Goal: Complete application form: Complete application form

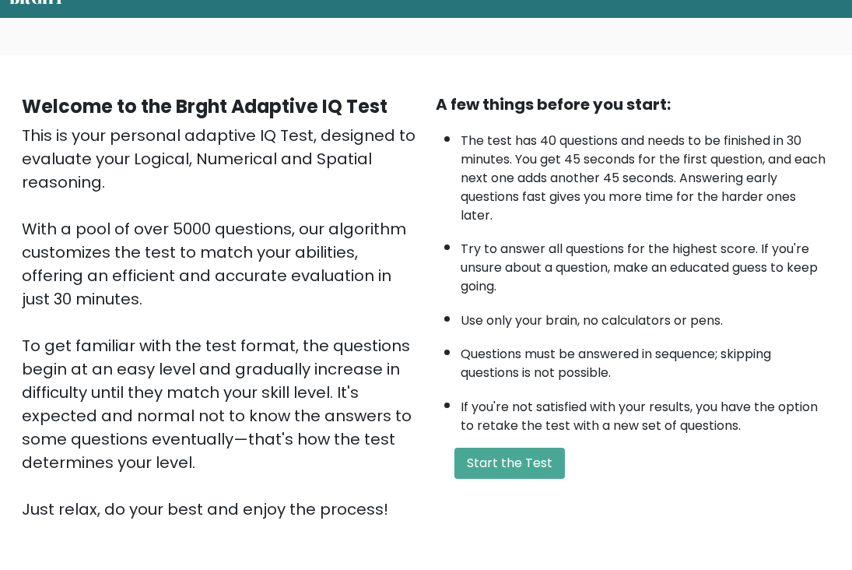
scroll to position [70, 0]
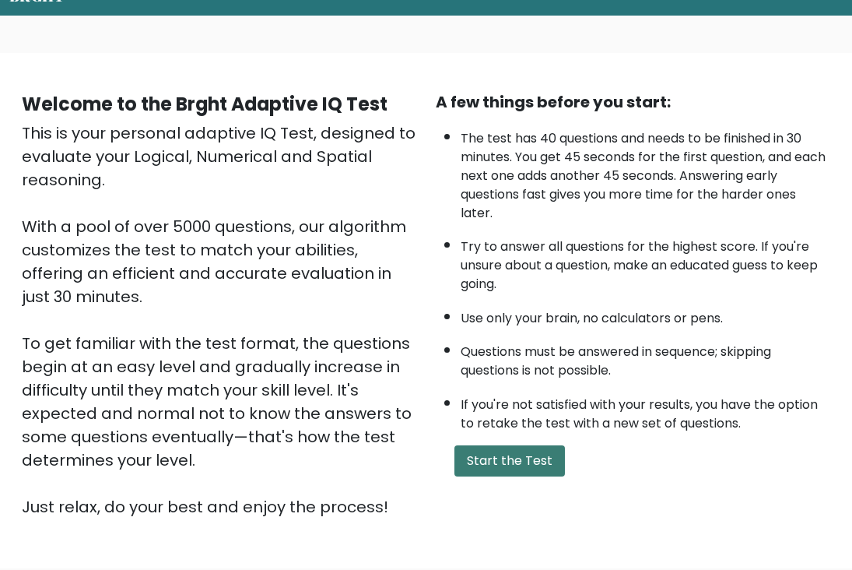
click at [518, 476] on button "Start the Test" at bounding box center [510, 460] width 111 height 31
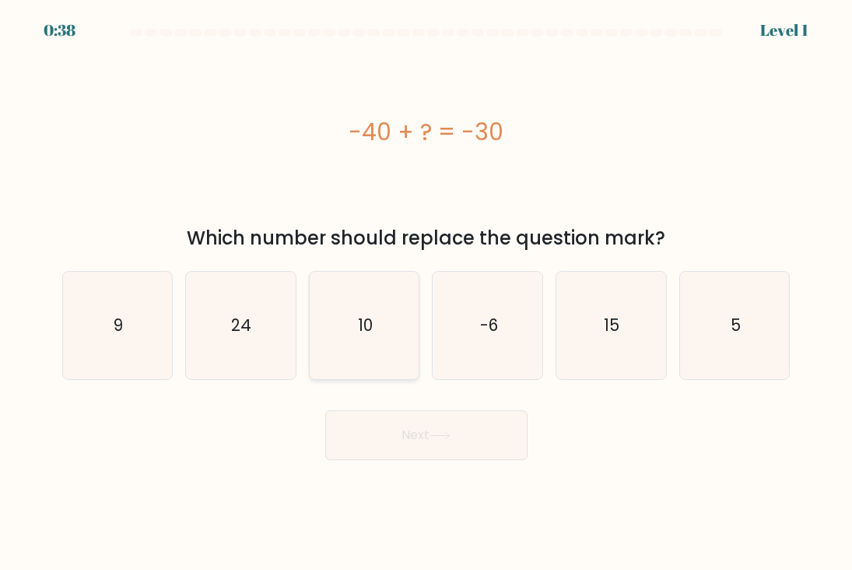
click at [373, 353] on icon "10" at bounding box center [364, 325] width 107 height 107
click at [426, 293] on input "c. 10" at bounding box center [426, 289] width 1 height 8
radio input "true"
click at [413, 441] on button "Next" at bounding box center [426, 435] width 202 height 50
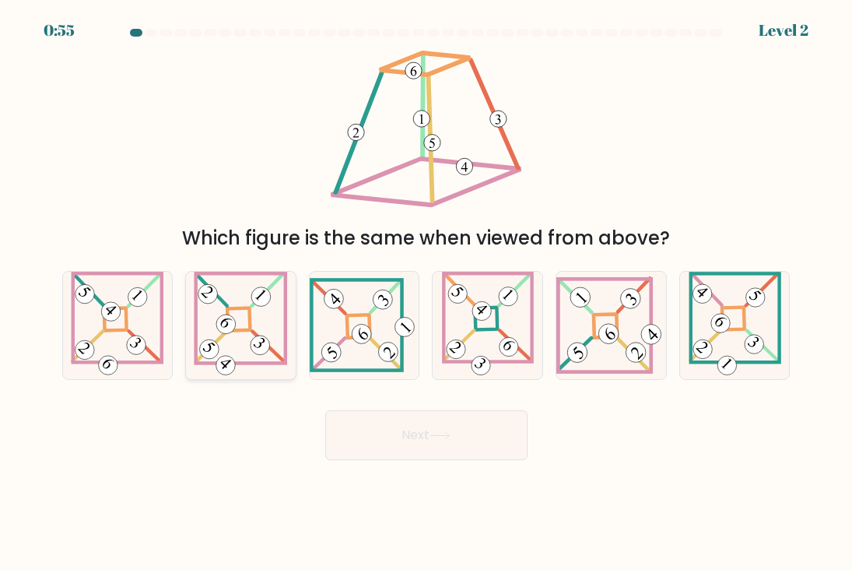
click at [265, 330] on icon at bounding box center [240, 325] width 93 height 107
click at [426, 293] on input "b." at bounding box center [426, 289] width 1 height 8
radio input "true"
click at [435, 433] on icon at bounding box center [440, 435] width 21 height 9
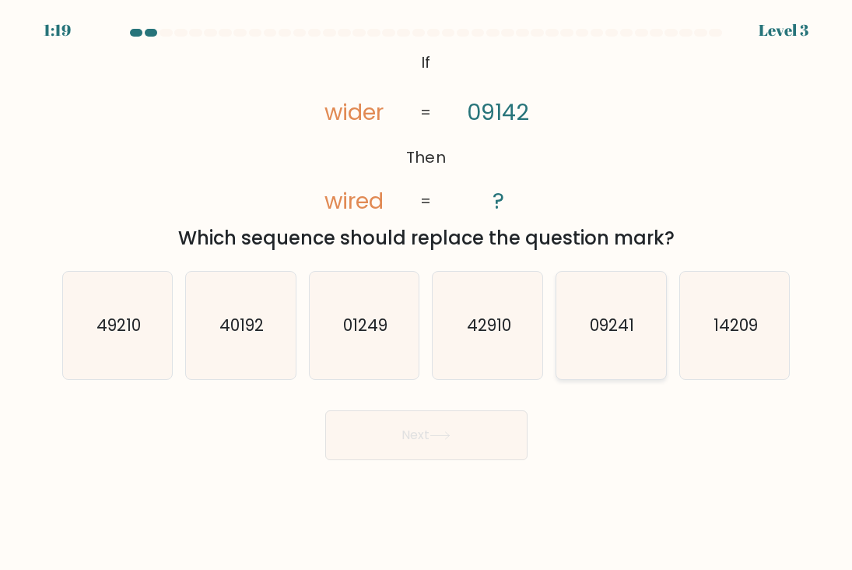
click at [602, 325] on text "09241" at bounding box center [612, 325] width 44 height 23
click at [427, 293] on input "e. 09241" at bounding box center [426, 289] width 1 height 8
radio input "true"
click at [447, 453] on button "Next" at bounding box center [426, 435] width 202 height 50
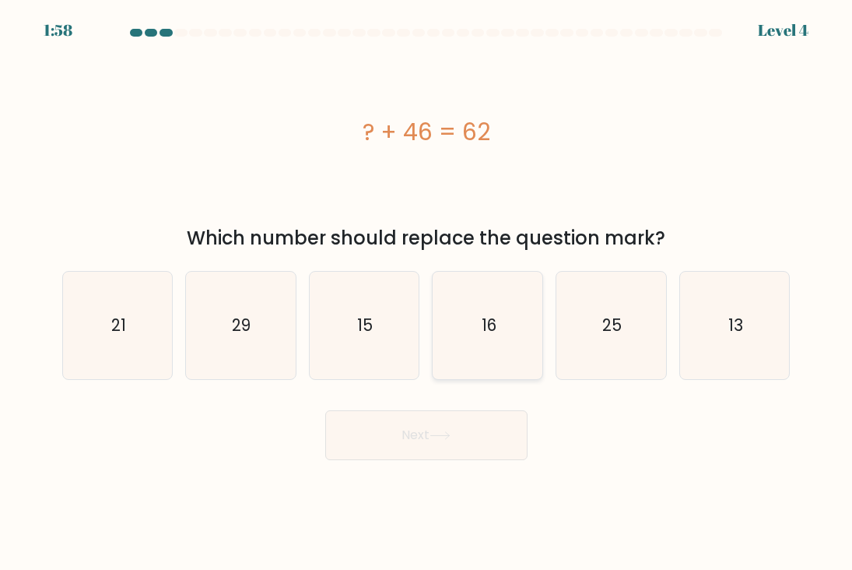
click at [489, 304] on icon "16" at bounding box center [487, 325] width 107 height 107
click at [427, 293] on input "d. 16" at bounding box center [426, 289] width 1 height 8
radio input "true"
click at [459, 433] on button "Next" at bounding box center [426, 435] width 202 height 50
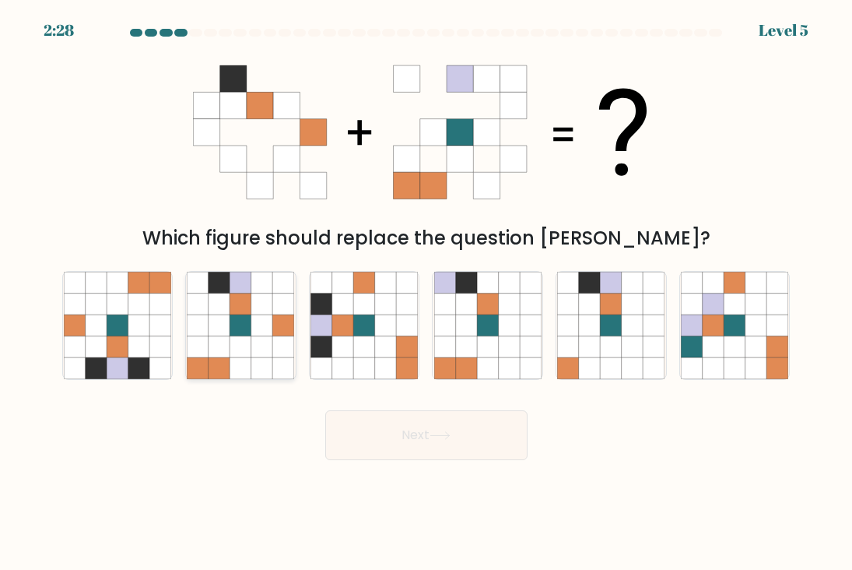
click at [248, 304] on icon at bounding box center [240, 303] width 21 height 21
click at [426, 293] on input "b." at bounding box center [426, 289] width 1 height 8
radio input "true"
click at [425, 439] on button "Next" at bounding box center [426, 435] width 202 height 50
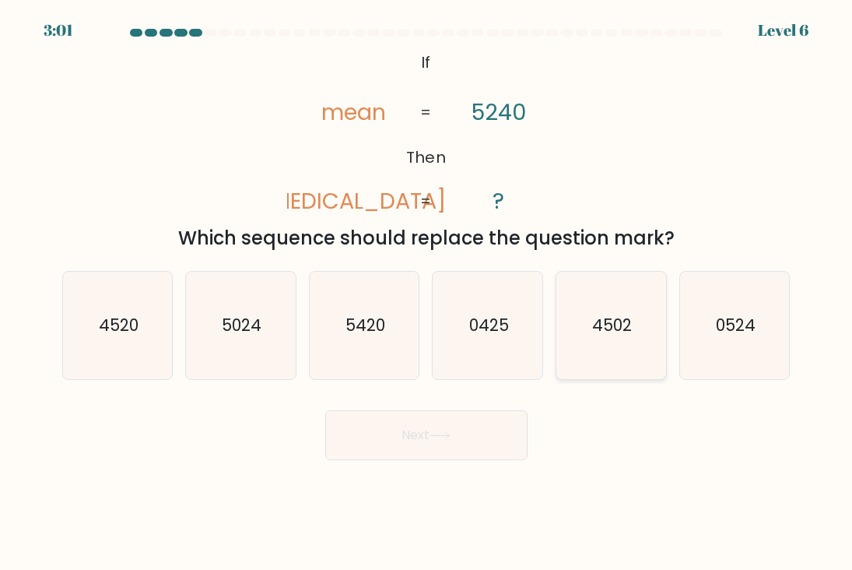
click at [615, 308] on icon "4502" at bounding box center [610, 325] width 107 height 107
click at [427, 293] on input "e. 4502" at bounding box center [426, 289] width 1 height 8
radio input "true"
click at [142, 318] on icon "4520" at bounding box center [117, 325] width 107 height 107
click at [426, 293] on input "a. 4520" at bounding box center [426, 289] width 1 height 8
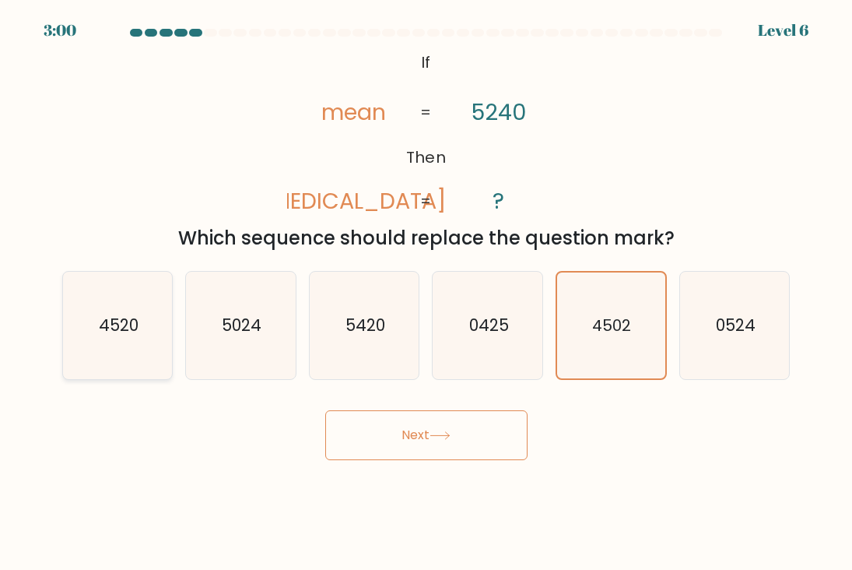
radio input "true"
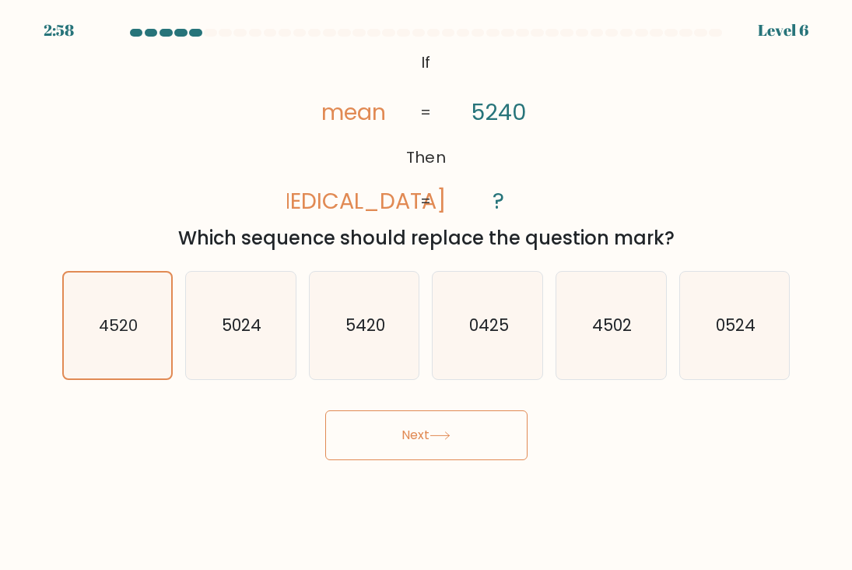
click at [455, 442] on button "Next" at bounding box center [426, 435] width 202 height 50
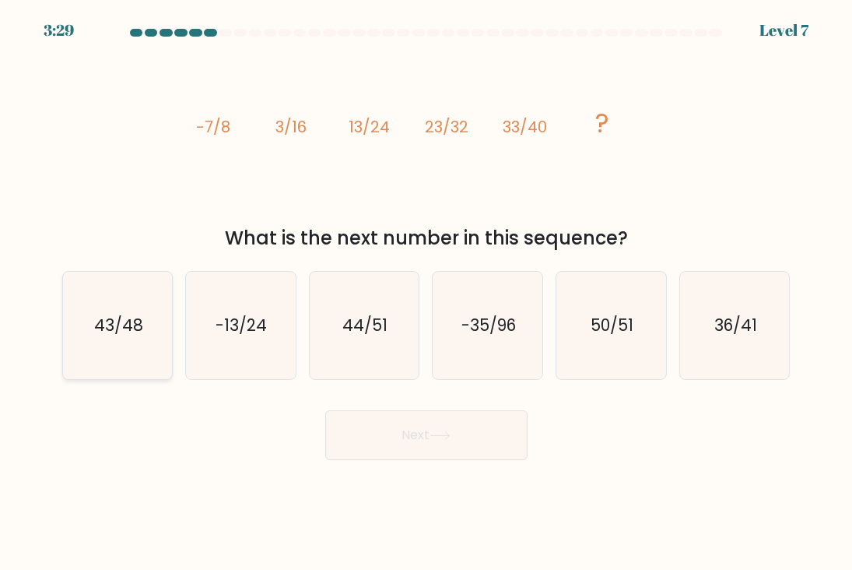
click at [142, 339] on icon "43/48" at bounding box center [117, 325] width 107 height 107
click at [426, 293] on input "a. 43/48" at bounding box center [426, 289] width 1 height 8
radio input "true"
click at [463, 440] on button "Next" at bounding box center [426, 435] width 202 height 50
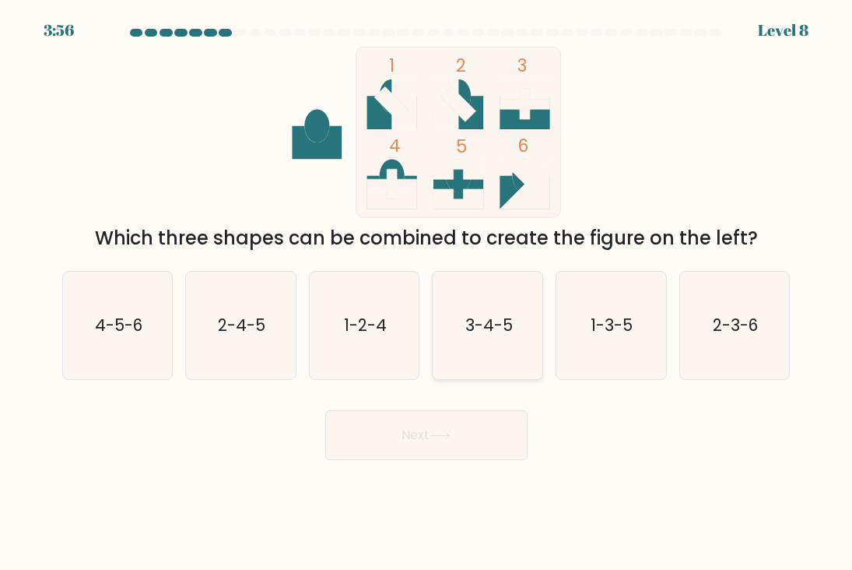
click at [523, 342] on icon "3-4-5" at bounding box center [487, 325] width 107 height 107
click at [427, 293] on input "d. 3-4-5" at bounding box center [426, 289] width 1 height 8
radio input "true"
click at [479, 421] on button "Next" at bounding box center [426, 435] width 202 height 50
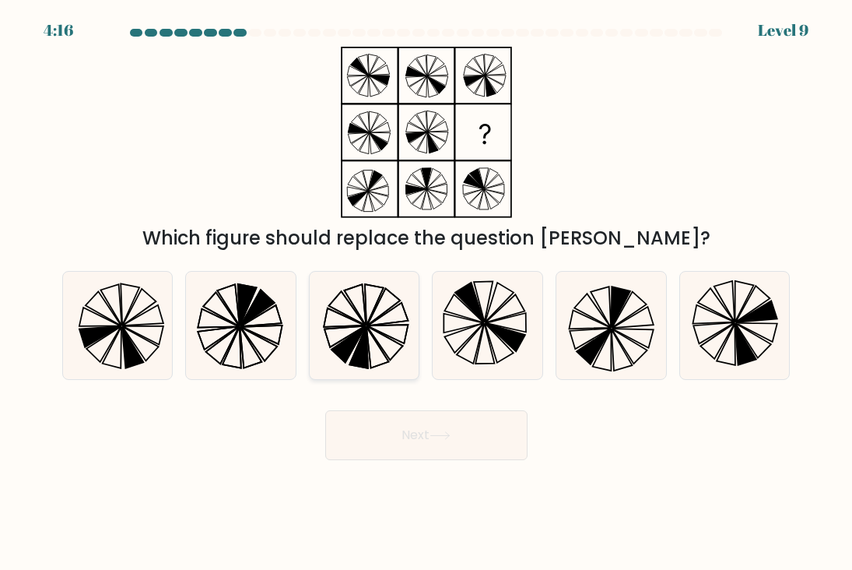
click at [411, 331] on icon at bounding box center [364, 325] width 107 height 107
click at [426, 293] on input "c." at bounding box center [426, 289] width 1 height 8
radio input "true"
click at [436, 444] on button "Next" at bounding box center [426, 435] width 202 height 50
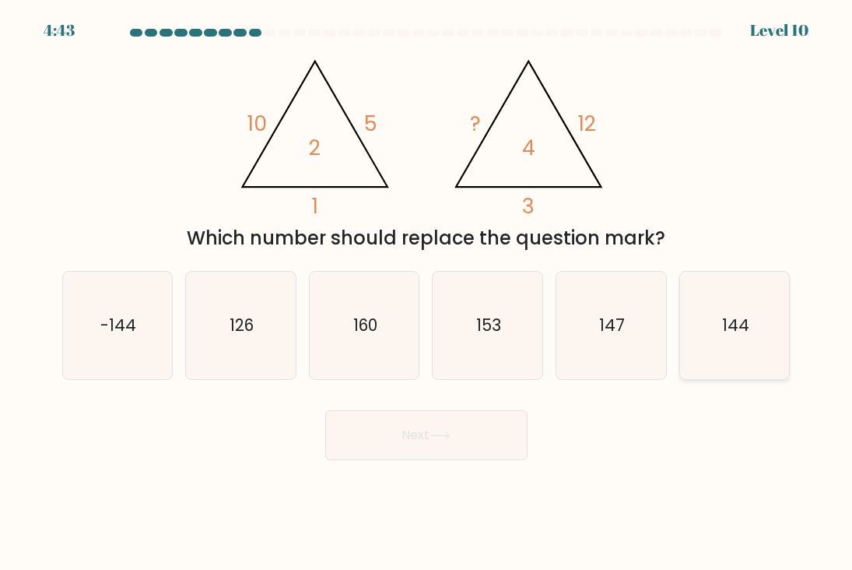
click at [752, 321] on icon "144" at bounding box center [734, 325] width 107 height 107
click at [427, 293] on input "f. 144" at bounding box center [426, 289] width 1 height 8
radio input "true"
click at [451, 446] on button "Next" at bounding box center [426, 435] width 202 height 50
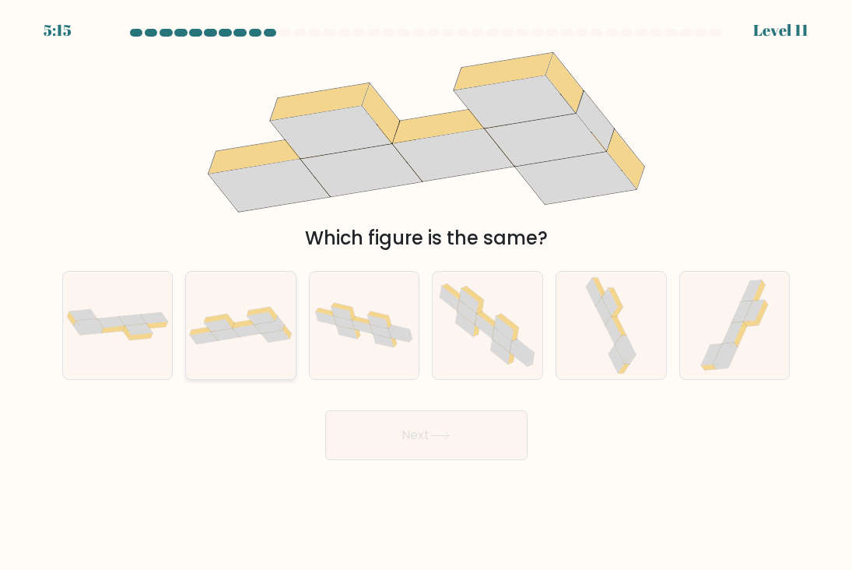
click at [235, 328] on icon at bounding box center [247, 331] width 28 height 12
click at [426, 293] on input "b." at bounding box center [426, 289] width 1 height 8
radio input "true"
click at [416, 433] on button "Next" at bounding box center [426, 435] width 202 height 50
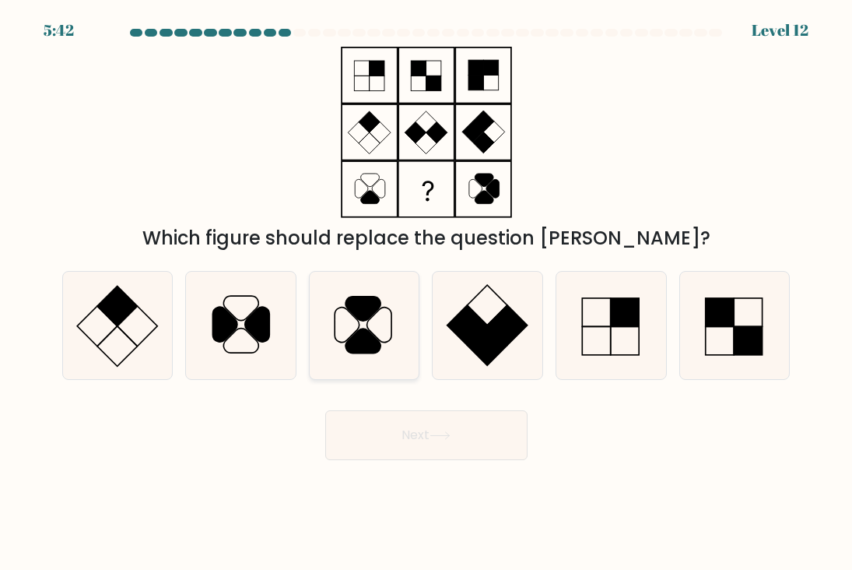
click at [346, 320] on icon at bounding box center [364, 325] width 107 height 107
click at [426, 293] on input "c." at bounding box center [426, 289] width 1 height 8
radio input "true"
click at [420, 424] on button "Next" at bounding box center [426, 435] width 202 height 50
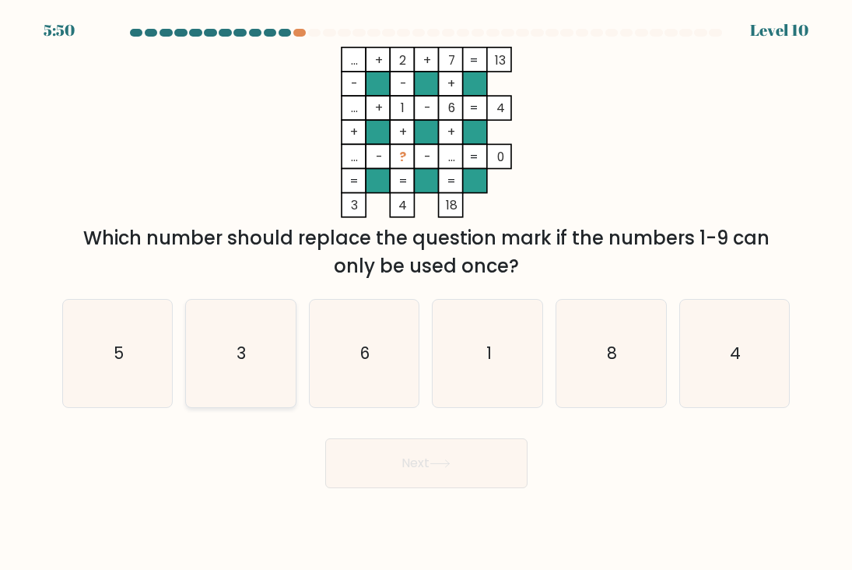
click at [265, 305] on icon "3" at bounding box center [240, 353] width 107 height 107
click at [426, 293] on input "b. 3" at bounding box center [426, 289] width 1 height 8
radio input "true"
click at [433, 441] on button "Next" at bounding box center [426, 463] width 202 height 50
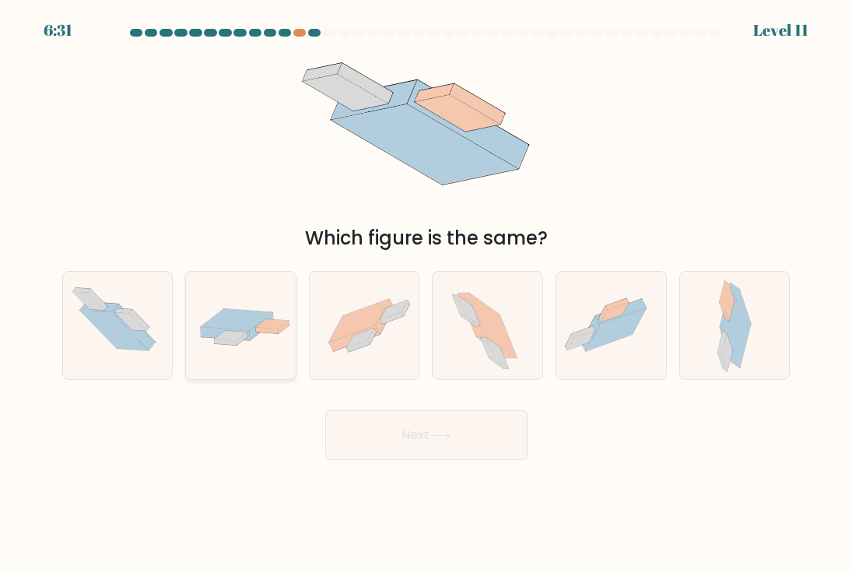
click at [244, 356] on div at bounding box center [240, 325] width 111 height 109
click at [426, 293] on input "b." at bounding box center [426, 289] width 1 height 8
radio input "true"
click at [589, 333] on icon at bounding box center [580, 339] width 27 height 19
click at [427, 293] on input "e." at bounding box center [426, 289] width 1 height 8
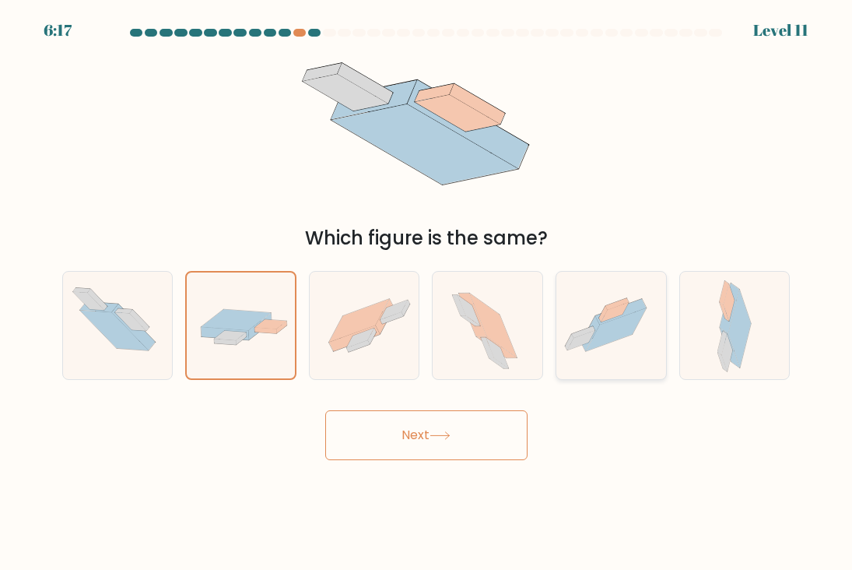
radio input "true"
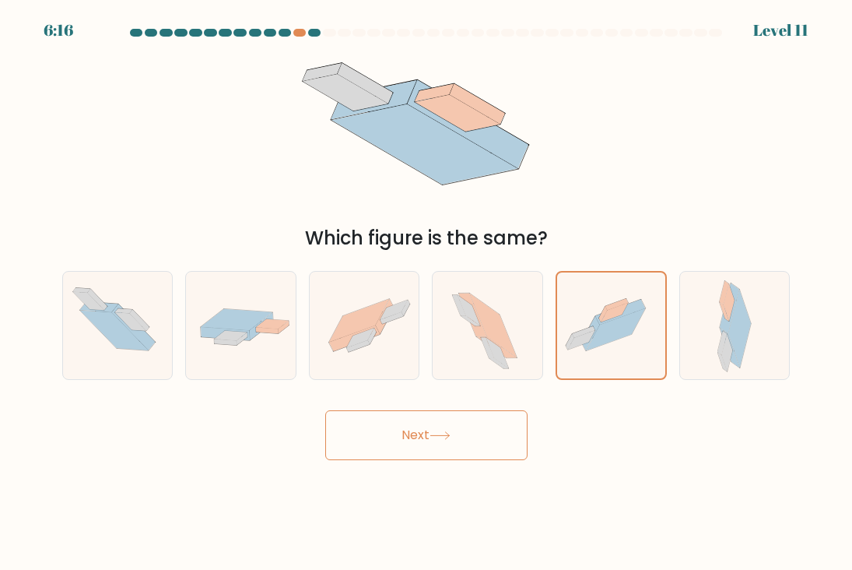
click at [419, 437] on button "Next" at bounding box center [426, 435] width 202 height 50
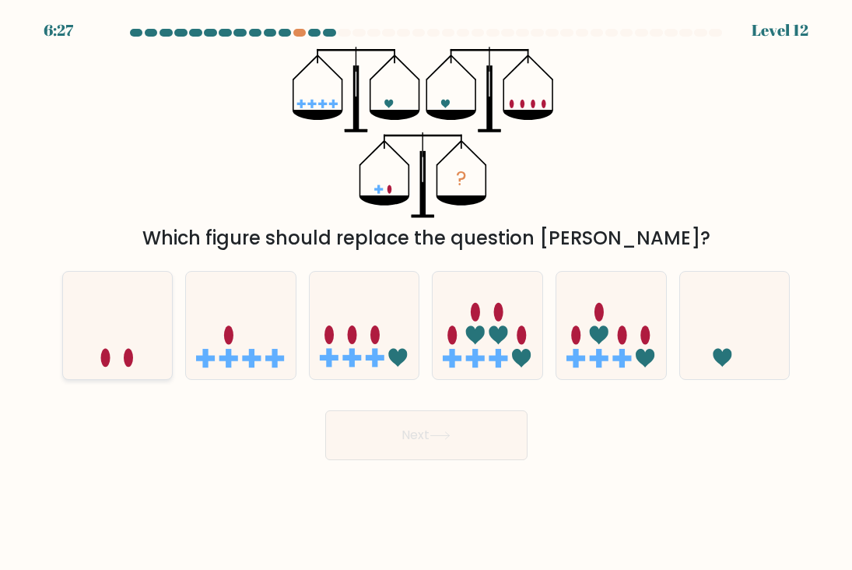
click at [150, 314] on icon at bounding box center [118, 324] width 110 height 91
click at [426, 293] on input "a." at bounding box center [426, 289] width 1 height 8
radio input "true"
click at [411, 430] on button "Next" at bounding box center [426, 435] width 202 height 50
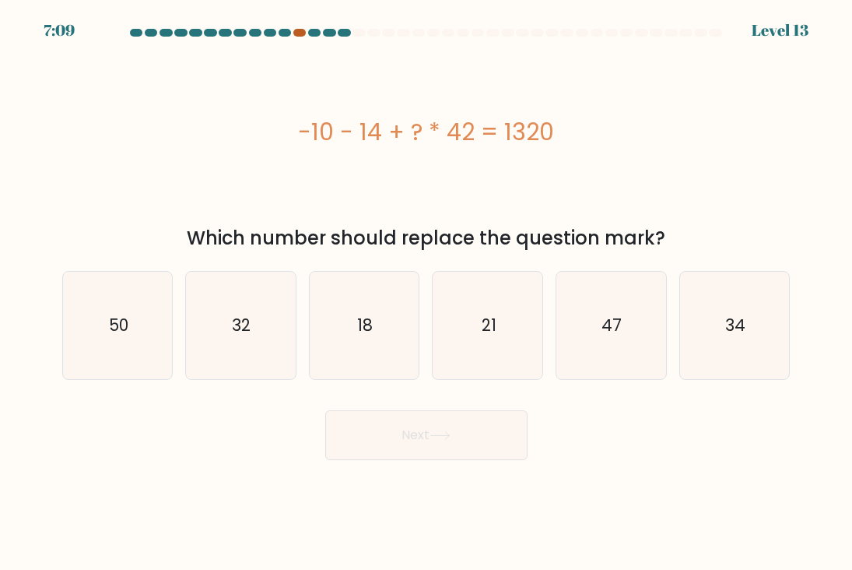
click at [297, 33] on div at bounding box center [299, 33] width 13 height 8
click at [242, 336] on icon "32" at bounding box center [240, 325] width 107 height 107
click at [426, 293] on input "b. 32" at bounding box center [426, 289] width 1 height 8
radio input "true"
click at [395, 420] on button "Next" at bounding box center [426, 435] width 202 height 50
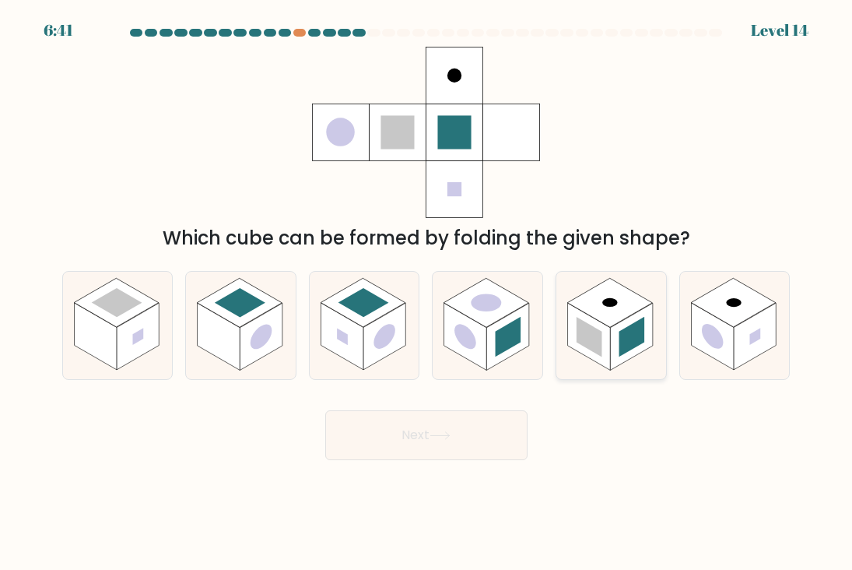
click at [629, 337] on rect at bounding box center [632, 336] width 26 height 40
click at [427, 293] on input "e." at bounding box center [426, 289] width 1 height 8
radio input "true"
click at [405, 433] on button "Next" at bounding box center [426, 435] width 202 height 50
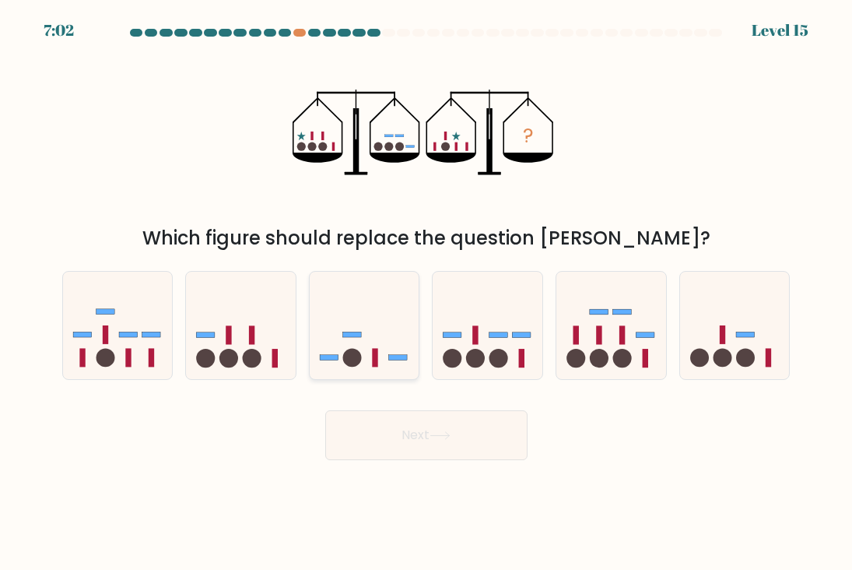
click at [357, 333] on rect at bounding box center [352, 334] width 19 height 5
click at [426, 293] on input "c." at bounding box center [426, 289] width 1 height 8
radio input "true"
click at [419, 443] on button "Next" at bounding box center [426, 435] width 202 height 50
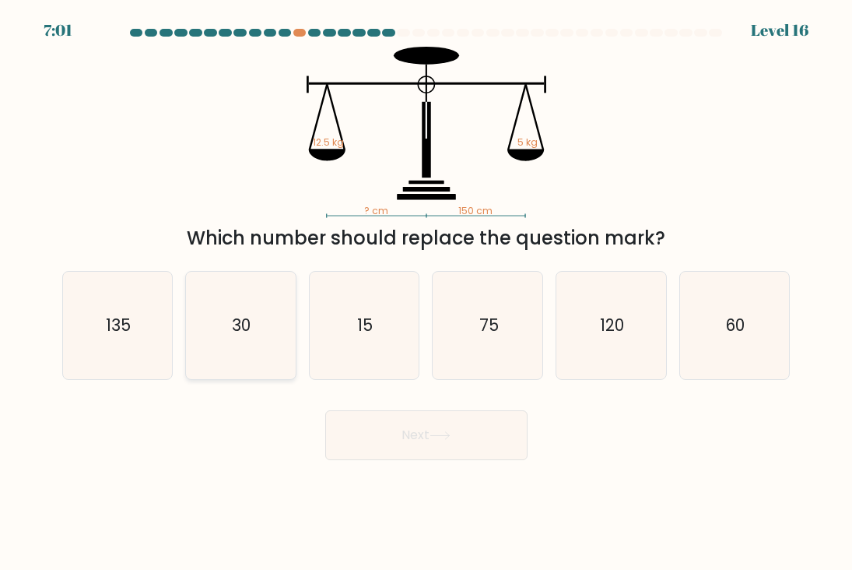
click at [239, 332] on text "30" at bounding box center [242, 325] width 19 height 23
click at [426, 293] on input "b. 30" at bounding box center [426, 289] width 1 height 8
radio input "true"
click at [451, 437] on icon at bounding box center [440, 435] width 21 height 9
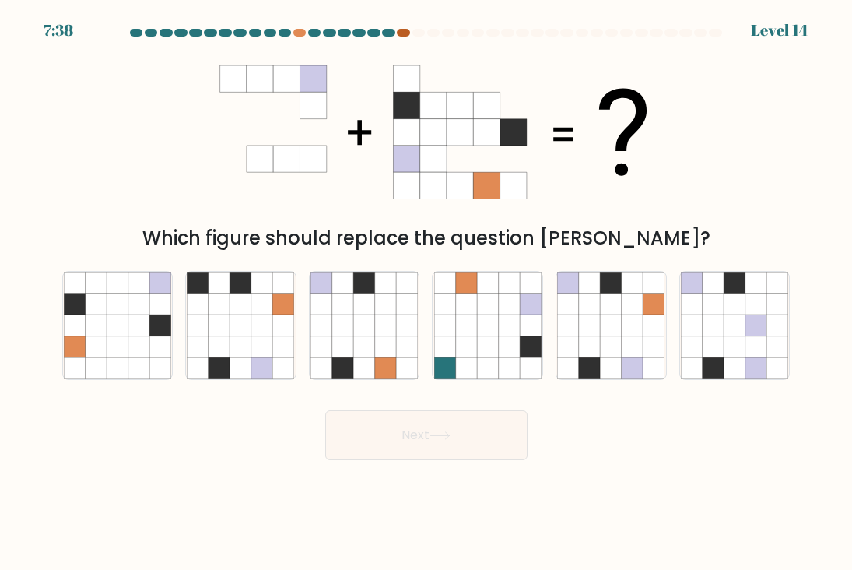
click at [405, 33] on div at bounding box center [403, 33] width 13 height 8
click at [146, 286] on icon at bounding box center [138, 282] width 21 height 21
click at [426, 286] on input "a." at bounding box center [426, 289] width 1 height 8
radio input "true"
click at [635, 334] on icon at bounding box center [632, 324] width 21 height 21
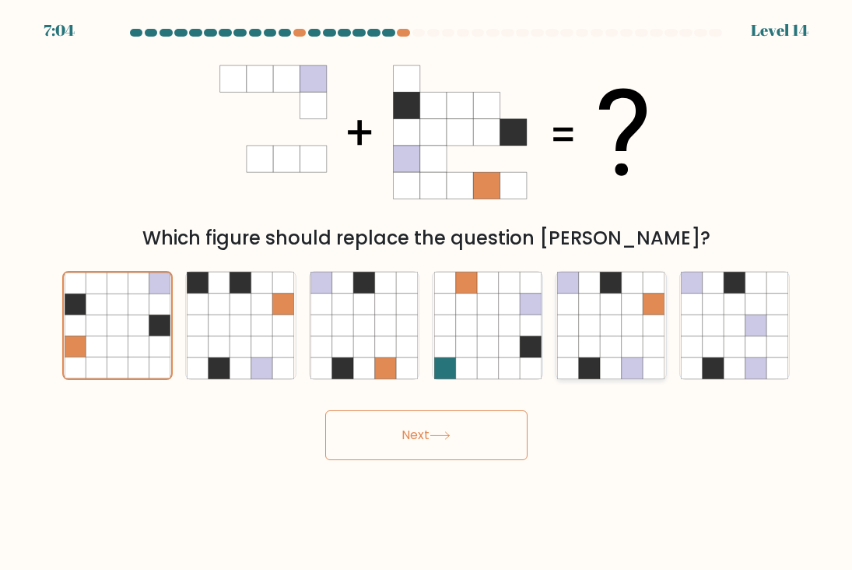
click at [427, 293] on input "e." at bounding box center [426, 289] width 1 height 8
radio input "true"
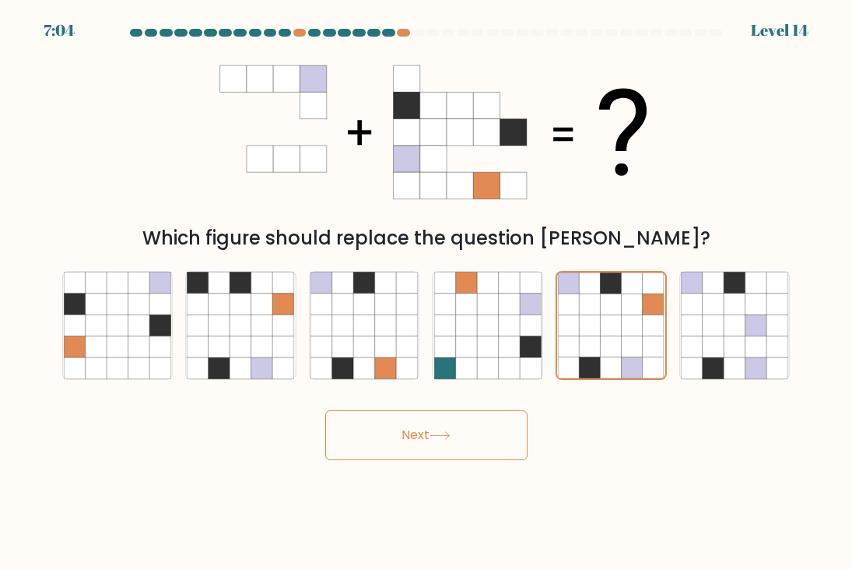
click at [447, 451] on button "Next" at bounding box center [426, 435] width 202 height 50
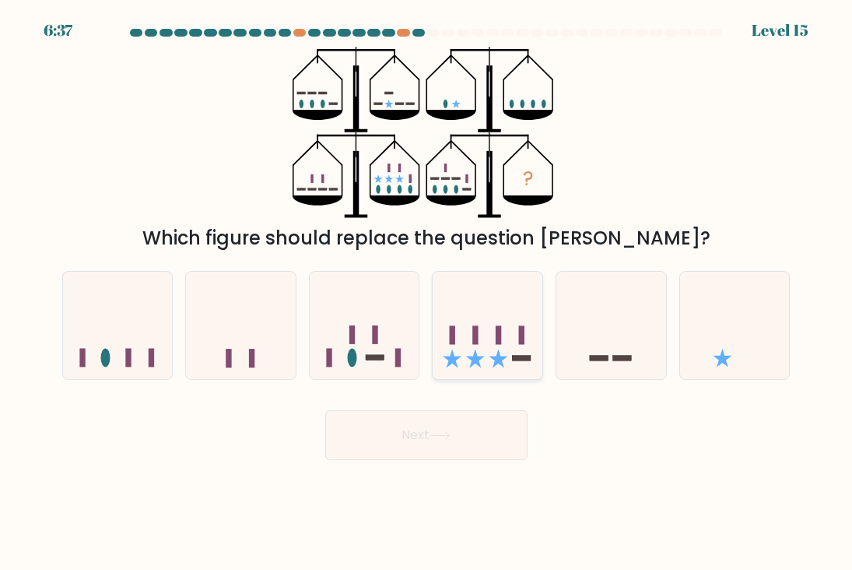
click at [517, 356] on rect at bounding box center [521, 358] width 19 height 5
click at [427, 293] on input "d." at bounding box center [426, 289] width 1 height 8
radio input "true"
click at [462, 433] on button "Next" at bounding box center [426, 435] width 202 height 50
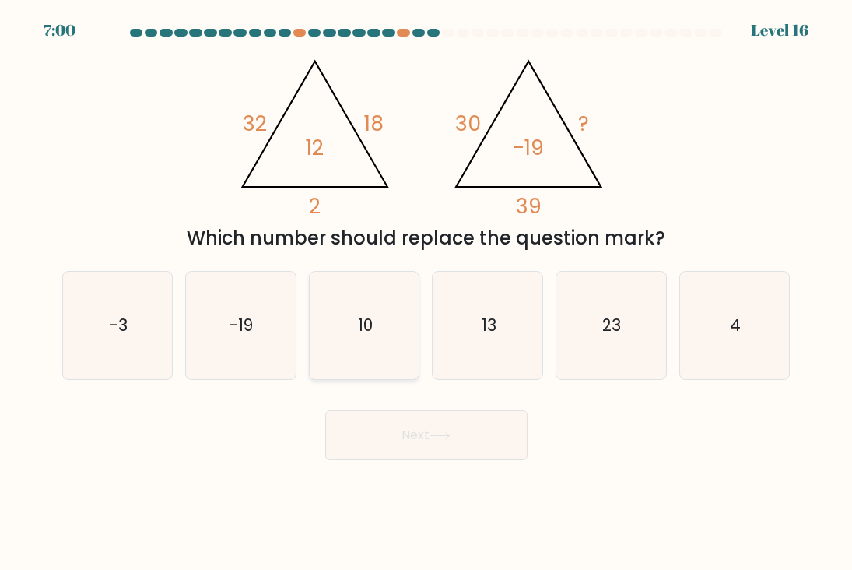
click at [368, 284] on icon "10" at bounding box center [364, 325] width 107 height 107
click at [426, 285] on input "c. 10" at bounding box center [426, 289] width 1 height 8
radio input "true"
click at [416, 428] on button "Next" at bounding box center [426, 435] width 202 height 50
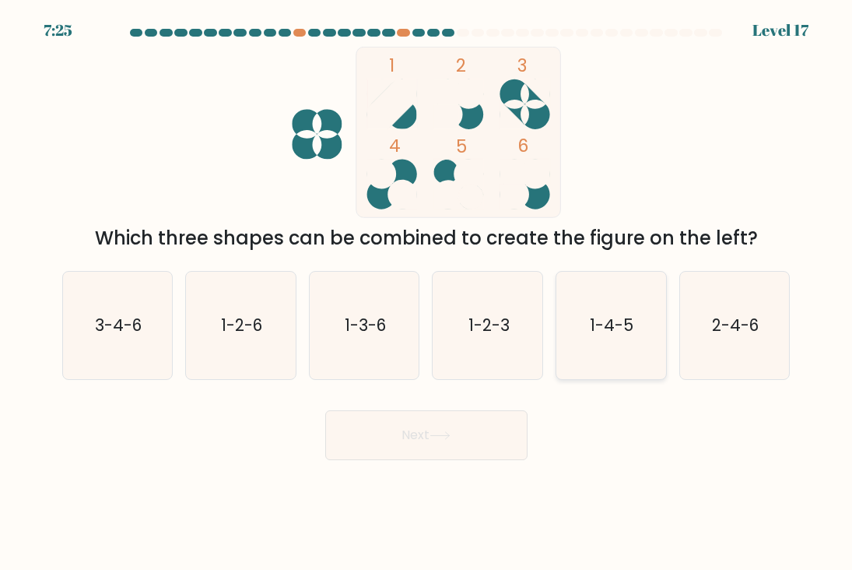
click at [641, 358] on icon "1-4-5" at bounding box center [610, 325] width 107 height 107
click at [427, 293] on input "e. 1-4-5" at bounding box center [426, 289] width 1 height 8
radio input "true"
click at [468, 429] on button "Next" at bounding box center [426, 435] width 202 height 50
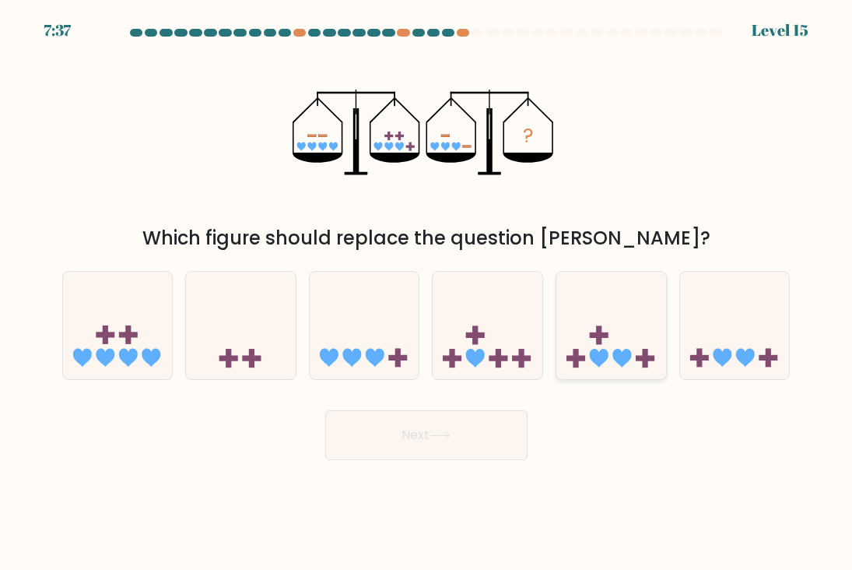
click at [609, 349] on icon at bounding box center [611, 324] width 110 height 91
click at [427, 293] on input "e." at bounding box center [426, 289] width 1 height 8
radio input "true"
click at [451, 431] on icon at bounding box center [440, 435] width 21 height 9
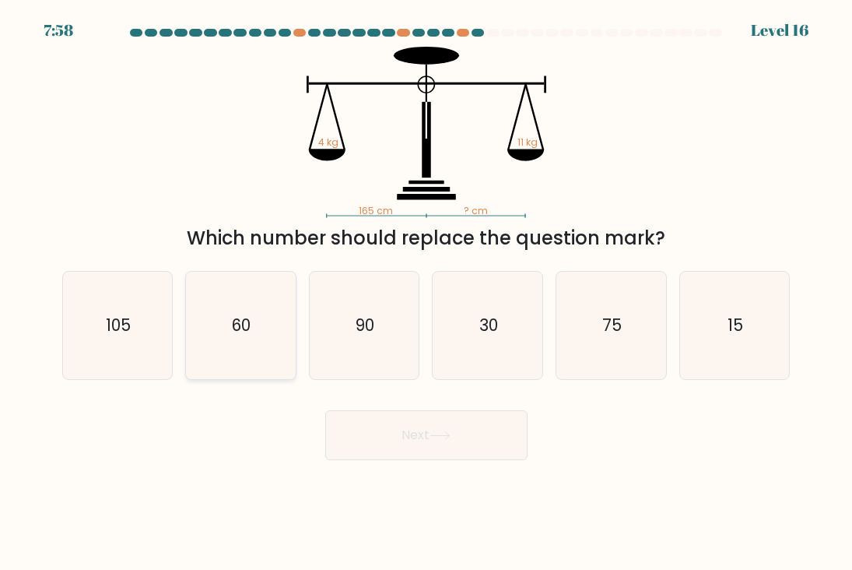
click at [278, 318] on icon "60" at bounding box center [240, 325] width 107 height 107
click at [426, 293] on input "b. 60" at bounding box center [426, 289] width 1 height 8
radio input "true"
click at [408, 437] on button "Next" at bounding box center [426, 435] width 202 height 50
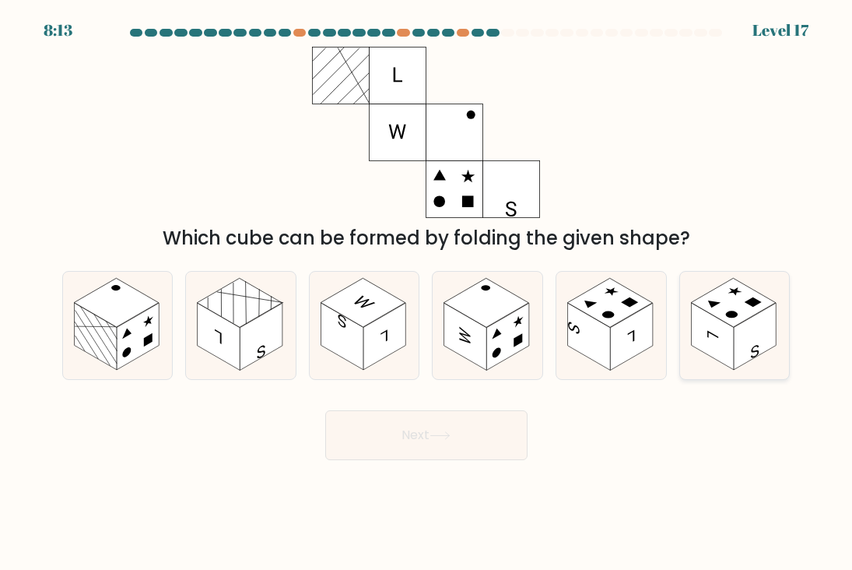
click at [724, 341] on rect at bounding box center [712, 336] width 43 height 67
click at [427, 293] on input "f." at bounding box center [426, 289] width 1 height 8
radio input "true"
click at [410, 458] on button "Next" at bounding box center [426, 435] width 202 height 50
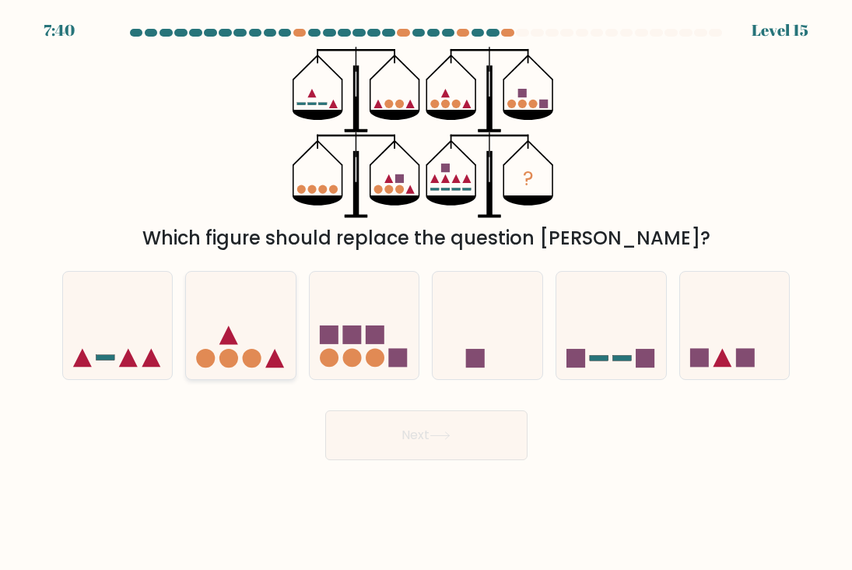
click at [234, 336] on icon at bounding box center [241, 324] width 110 height 91
click at [426, 293] on input "b." at bounding box center [426, 289] width 1 height 8
radio input "true"
click at [443, 455] on button "Next" at bounding box center [426, 435] width 202 height 50
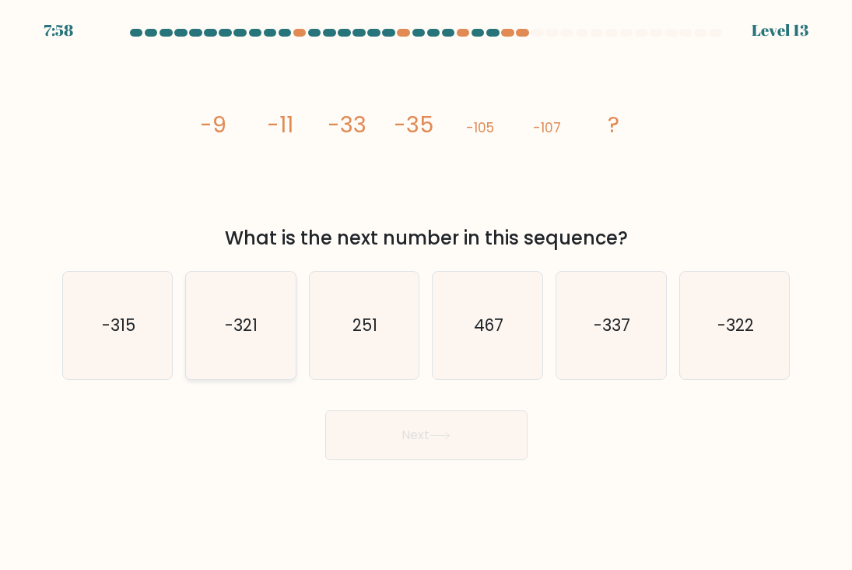
click at [216, 339] on icon "-321" at bounding box center [240, 325] width 107 height 107
click at [426, 293] on input "b. -321" at bounding box center [426, 289] width 1 height 8
radio input "true"
click at [450, 441] on button "Next" at bounding box center [426, 435] width 202 height 50
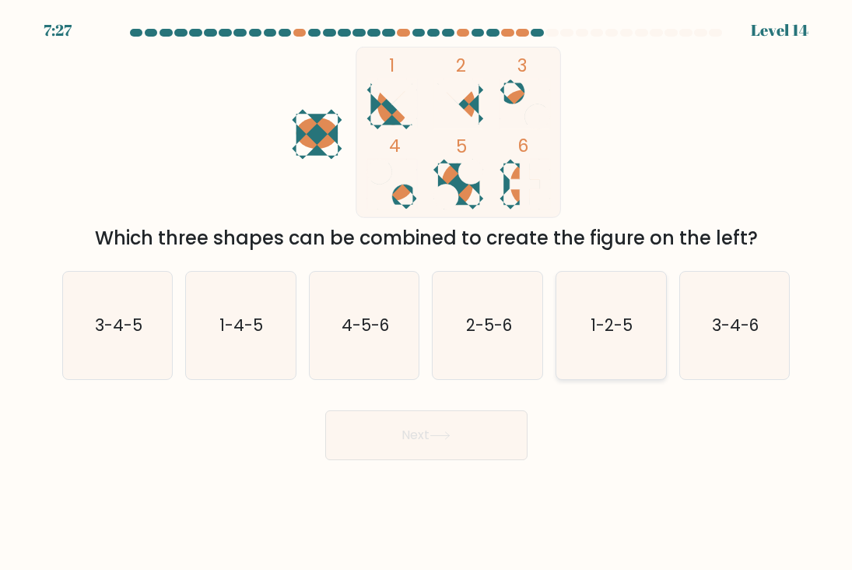
click at [616, 325] on text "1-2-5" at bounding box center [612, 325] width 42 height 23
click at [427, 293] on input "e. 1-2-5" at bounding box center [426, 289] width 1 height 8
radio input "true"
click at [437, 453] on button "Next" at bounding box center [426, 435] width 202 height 50
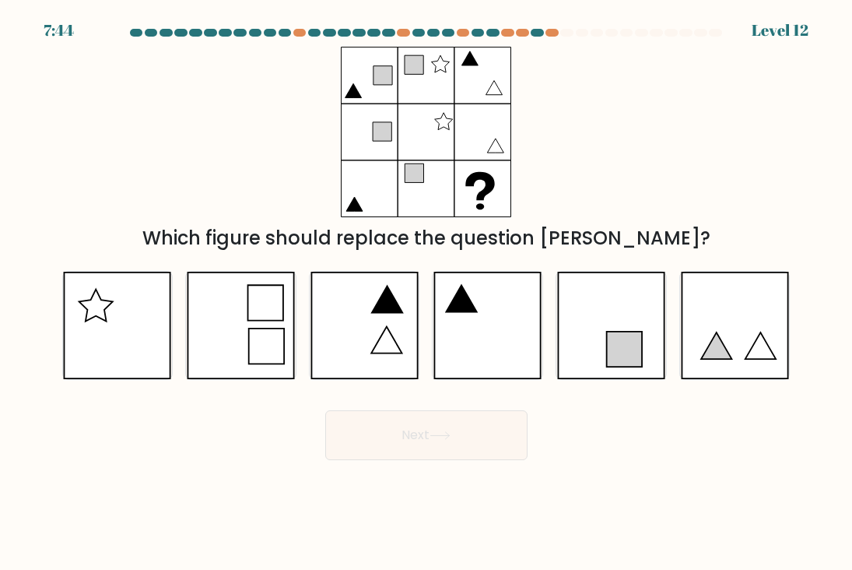
click at [474, 262] on div "a. b. c. d. e." at bounding box center [426, 318] width 741 height 121
click at [470, 293] on icon at bounding box center [487, 325] width 108 height 107
click at [427, 293] on input "d." at bounding box center [426, 289] width 1 height 8
radio input "true"
click at [456, 442] on button "Next" at bounding box center [426, 435] width 202 height 50
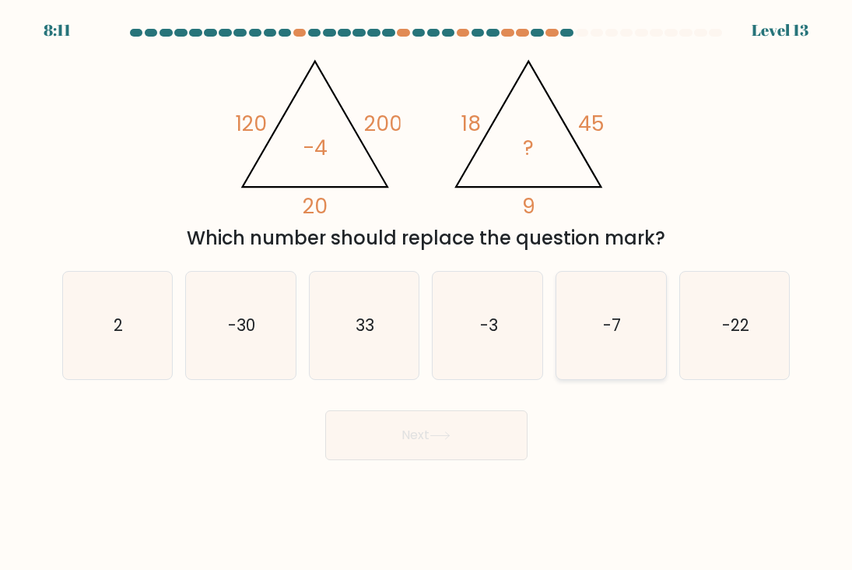
click at [630, 338] on icon "-7" at bounding box center [610, 325] width 107 height 107
click at [427, 293] on input "e. -7" at bounding box center [426, 289] width 1 height 8
radio input "true"
click at [479, 426] on button "Next" at bounding box center [426, 435] width 202 height 50
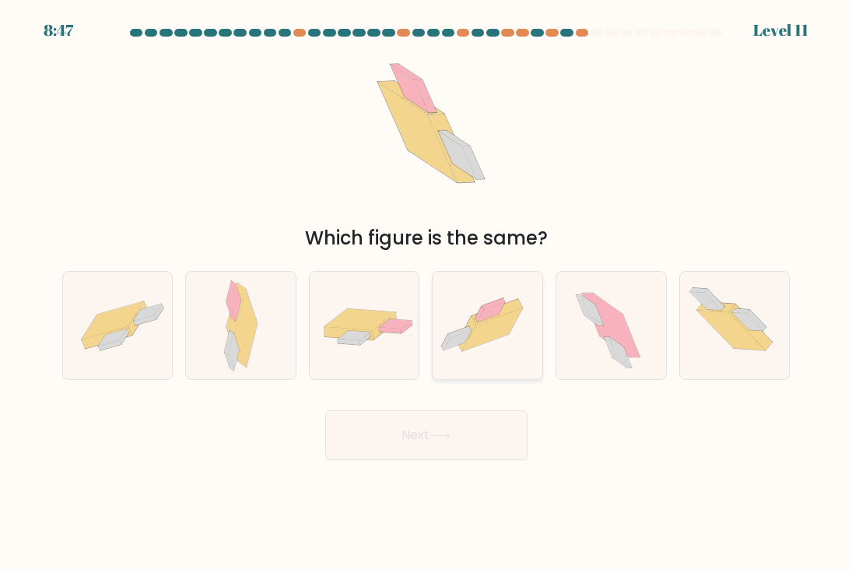
click at [483, 335] on icon at bounding box center [493, 329] width 61 height 43
click at [427, 293] on input "d." at bounding box center [426, 289] width 1 height 8
radio input "true"
click at [454, 446] on button "Next" at bounding box center [426, 435] width 202 height 50
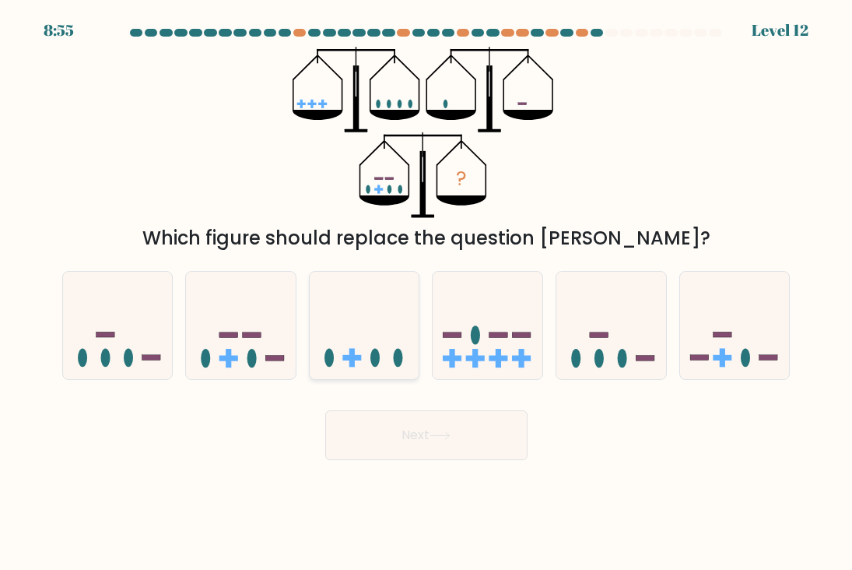
click at [397, 341] on icon at bounding box center [365, 324] width 110 height 91
click at [426, 293] on input "c." at bounding box center [426, 289] width 1 height 8
radio input "true"
click at [430, 456] on button "Next" at bounding box center [426, 435] width 202 height 50
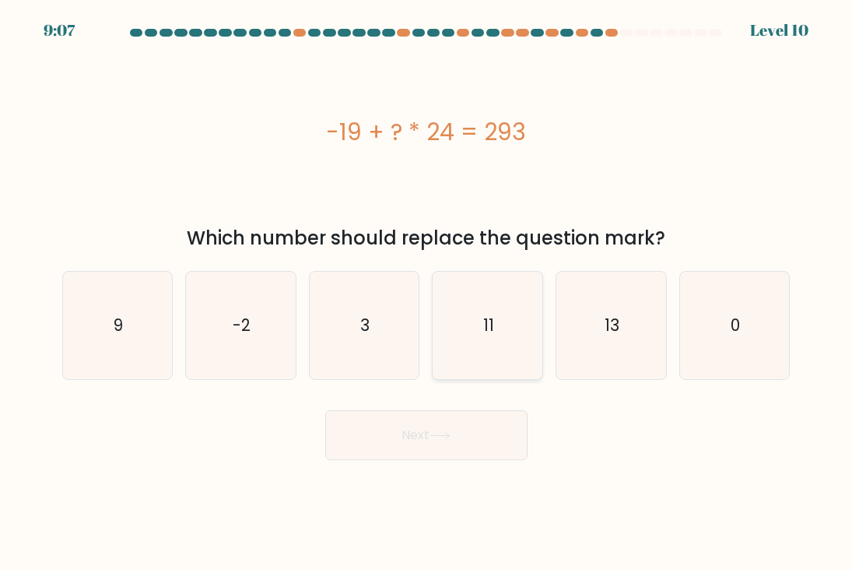
click at [472, 294] on icon "11" at bounding box center [487, 325] width 107 height 107
click at [427, 293] on input "d. 11" at bounding box center [426, 289] width 1 height 8
radio input "true"
click at [469, 456] on button "Next" at bounding box center [426, 435] width 202 height 50
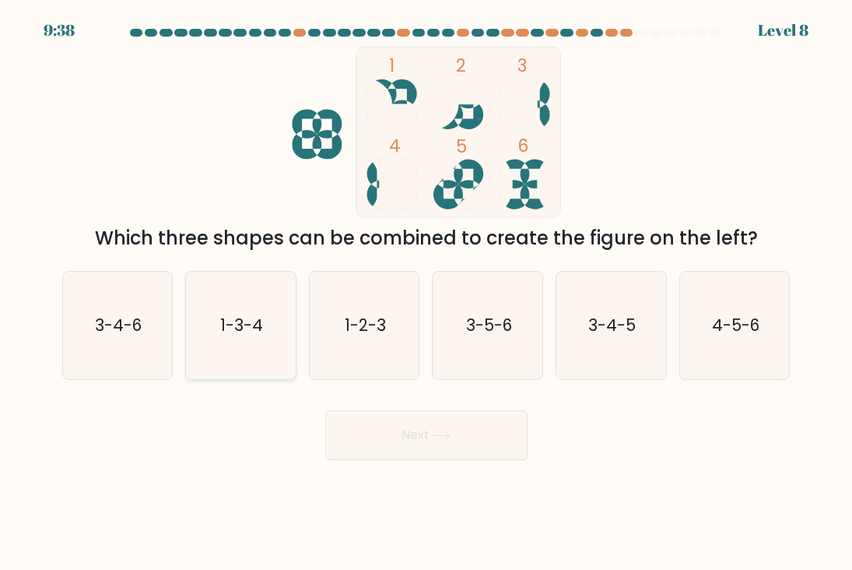
click at [284, 329] on icon "1-3-4" at bounding box center [240, 325] width 107 height 107
click at [426, 293] on input "b. 1-3-4" at bounding box center [426, 289] width 1 height 8
radio input "true"
click at [416, 413] on button "Next" at bounding box center [426, 435] width 202 height 50
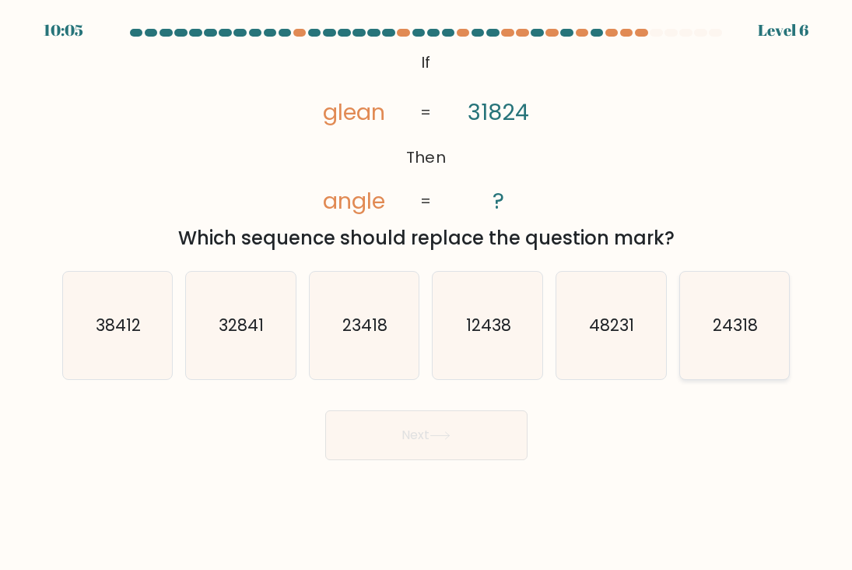
click at [728, 321] on text "24318" at bounding box center [735, 325] width 45 height 23
click at [427, 293] on input "f. 24318" at bounding box center [426, 289] width 1 height 8
radio input "true"
click at [489, 440] on button "Next" at bounding box center [426, 435] width 202 height 50
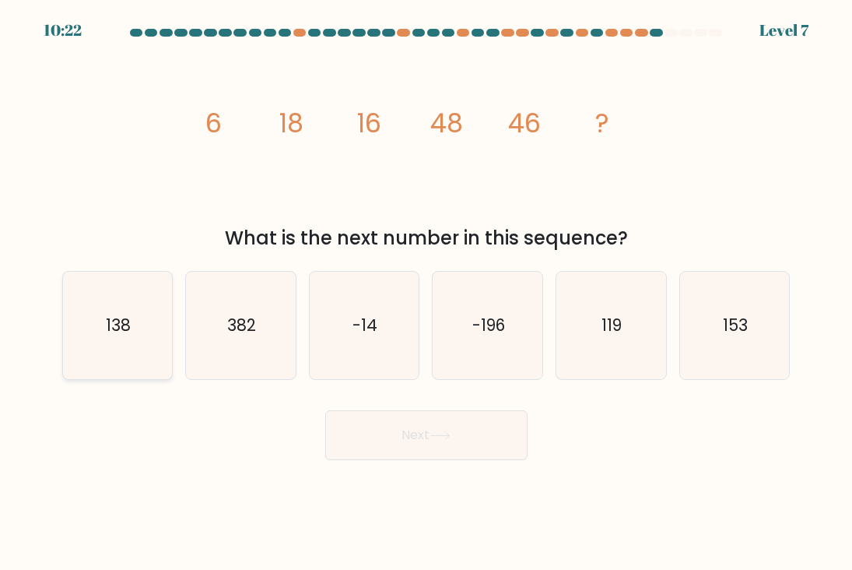
click at [117, 329] on text "138" at bounding box center [118, 325] width 25 height 23
click at [426, 293] on input "a. 138" at bounding box center [426, 289] width 1 height 8
radio input "true"
click at [393, 432] on button "Next" at bounding box center [426, 435] width 202 height 50
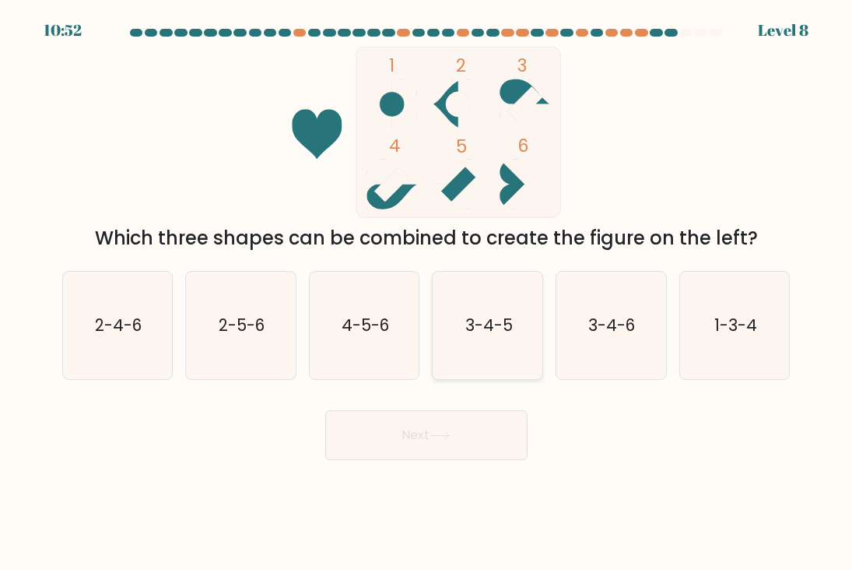
click at [514, 342] on icon "3-4-5" at bounding box center [487, 325] width 107 height 107
click at [427, 293] on input "d. 3-4-5" at bounding box center [426, 289] width 1 height 8
radio input "true"
click at [467, 422] on button "Next" at bounding box center [426, 435] width 202 height 50
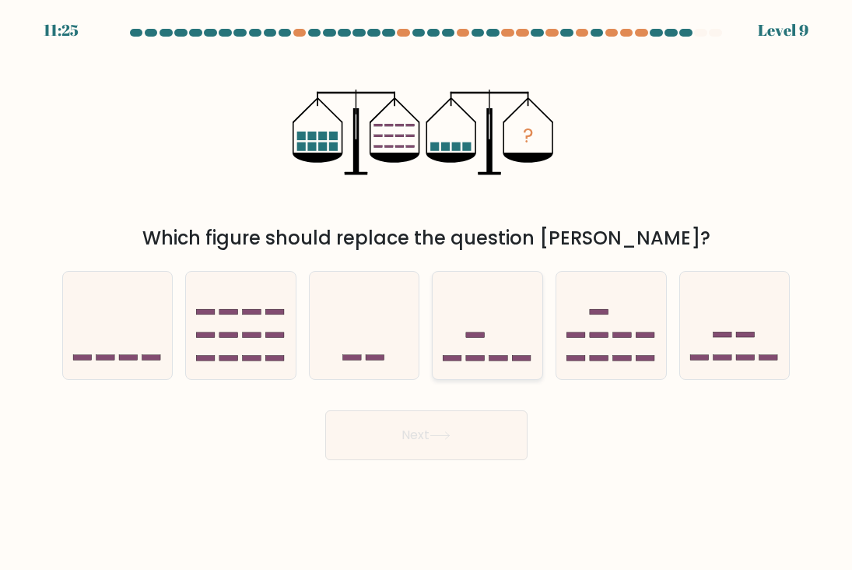
click at [494, 335] on icon at bounding box center [488, 324] width 110 height 91
click at [427, 293] on input "d." at bounding box center [426, 289] width 1 height 8
radio input "true"
click at [683, 342] on icon at bounding box center [735, 324] width 110 height 91
click at [427, 293] on input "f." at bounding box center [426, 289] width 1 height 8
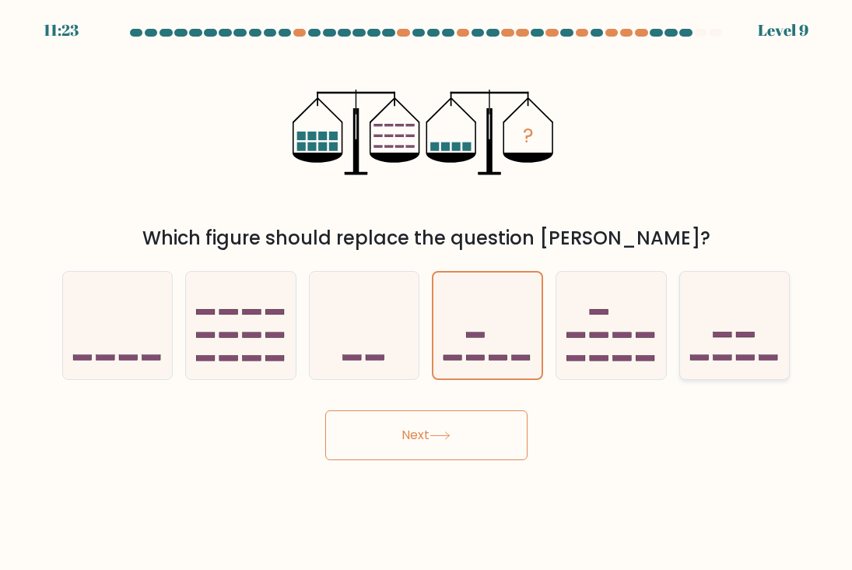
radio input "true"
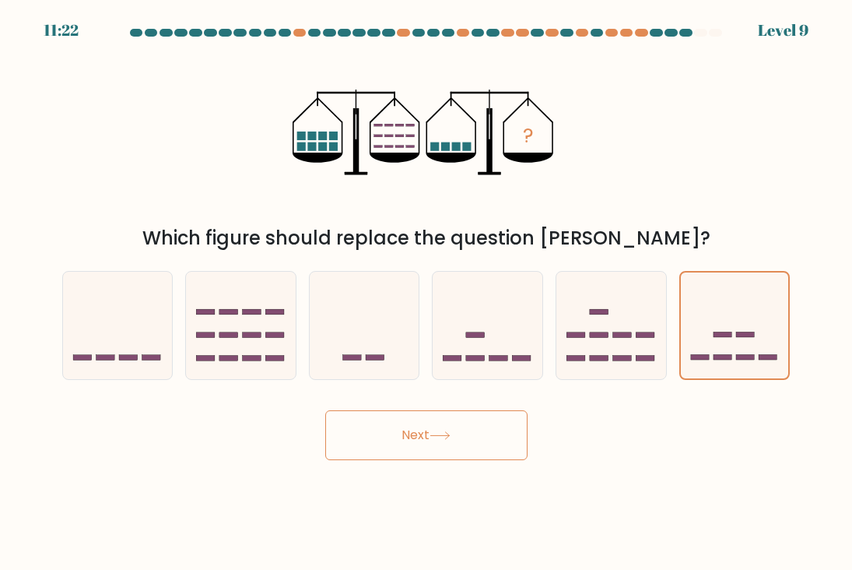
click at [429, 442] on button "Next" at bounding box center [426, 435] width 202 height 50
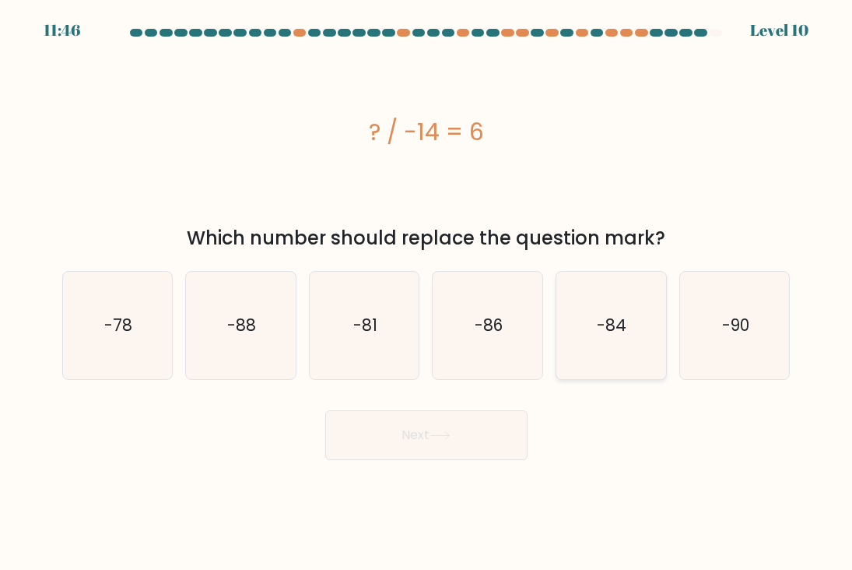
click at [648, 331] on icon "-84" at bounding box center [610, 325] width 107 height 107
click at [427, 293] on input "e. -84" at bounding box center [426, 289] width 1 height 8
radio input "true"
click at [482, 430] on button "Next" at bounding box center [426, 435] width 202 height 50
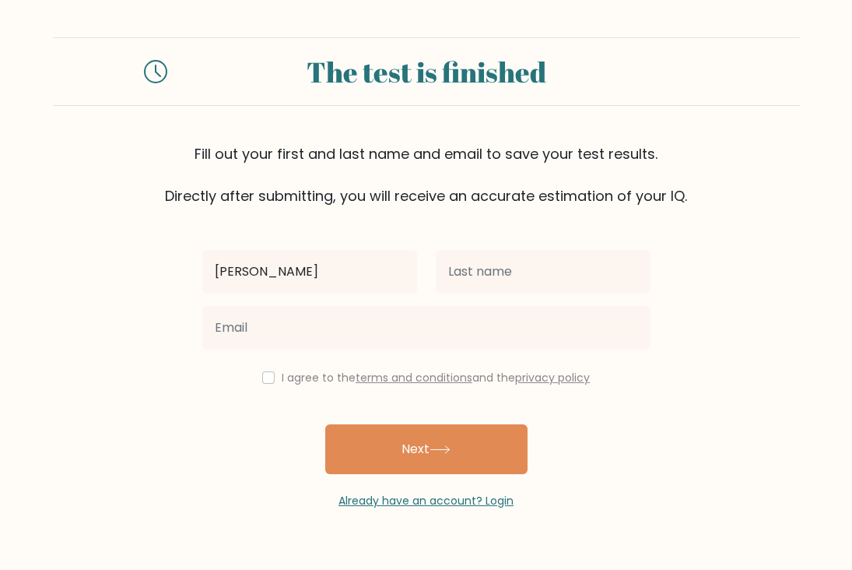
type input "bram"
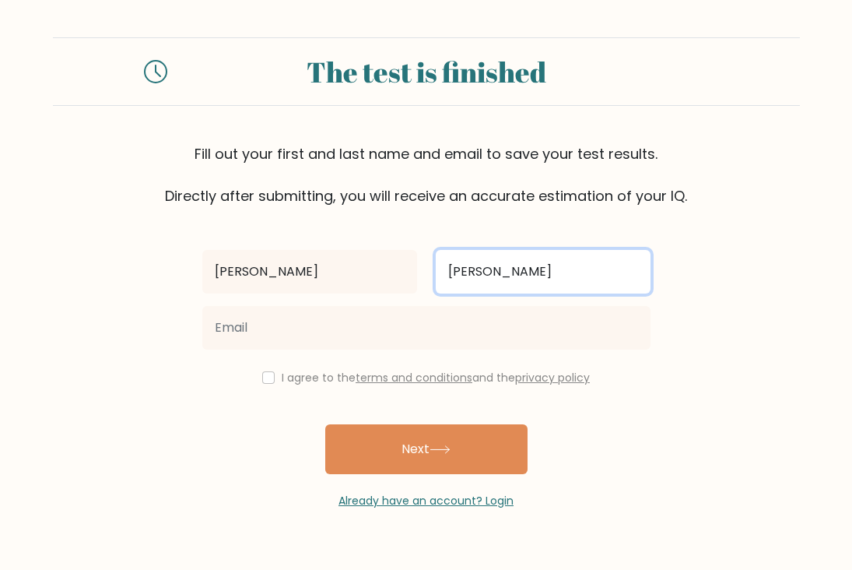
type input "de boer"
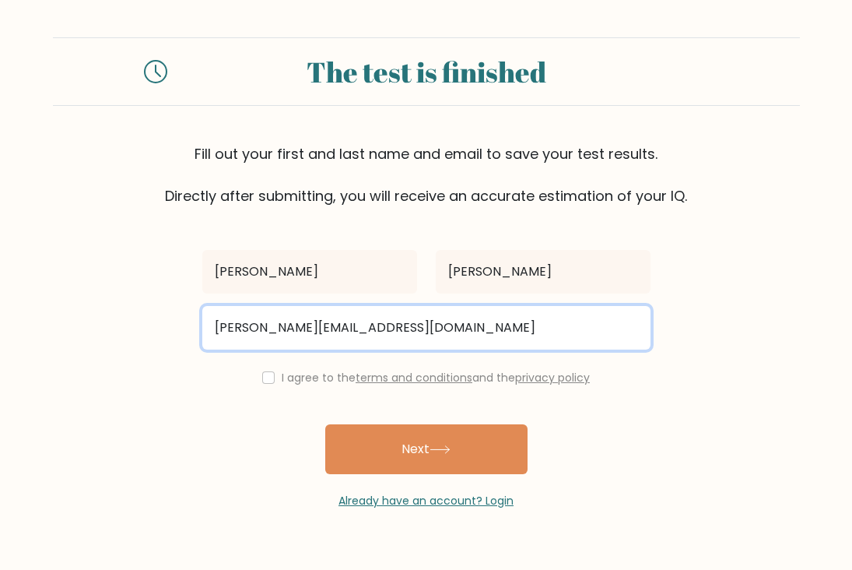
type input "bram-deb@kpnmail.nl"
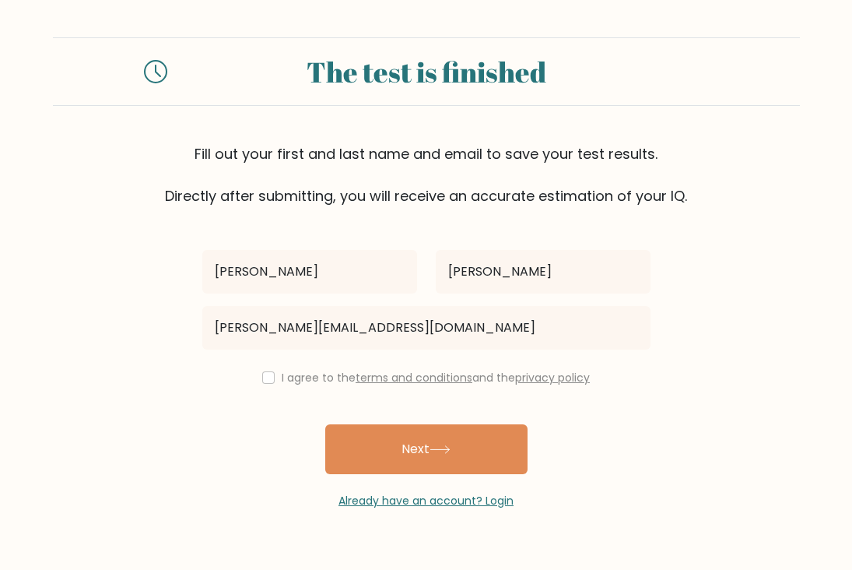
click at [269, 383] on input "checkbox" at bounding box center [268, 377] width 12 height 12
checkbox input "true"
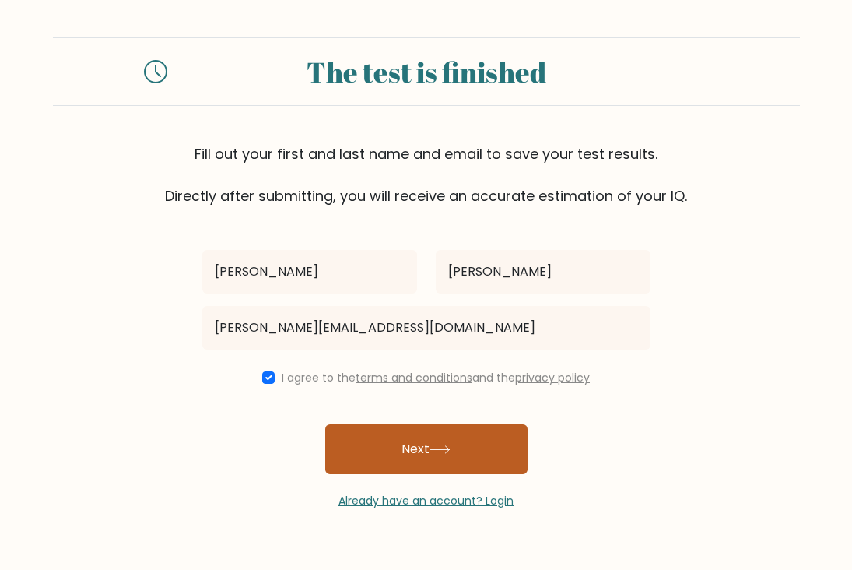
click at [411, 459] on button "Next" at bounding box center [426, 449] width 202 height 50
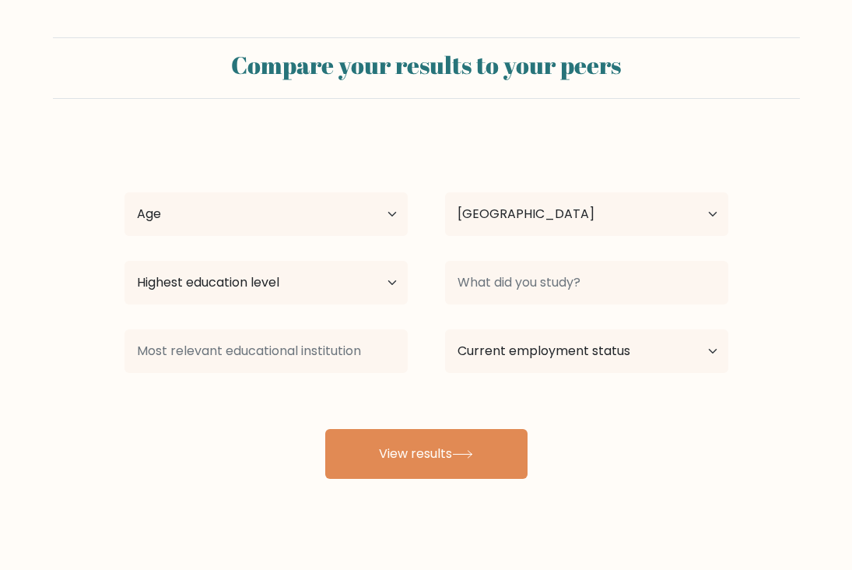
select select "GB"
select select "18_24"
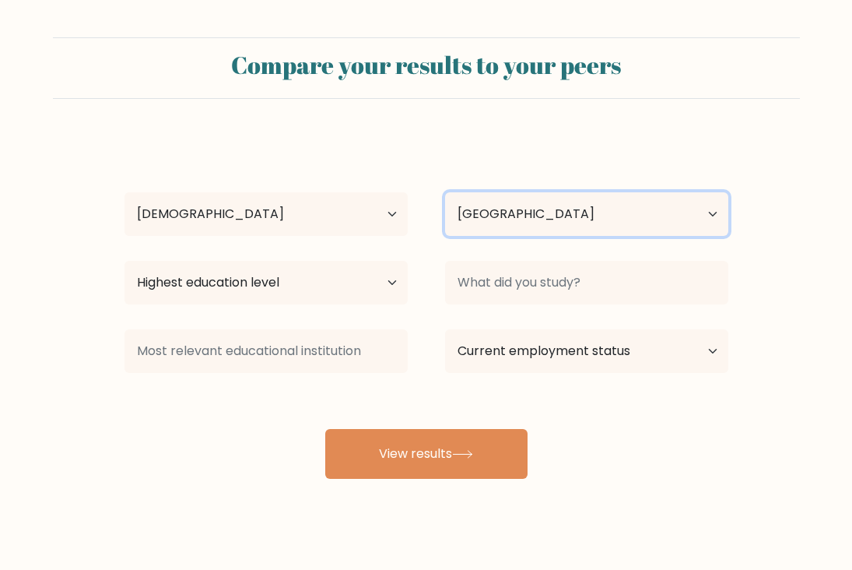
select select "NL"
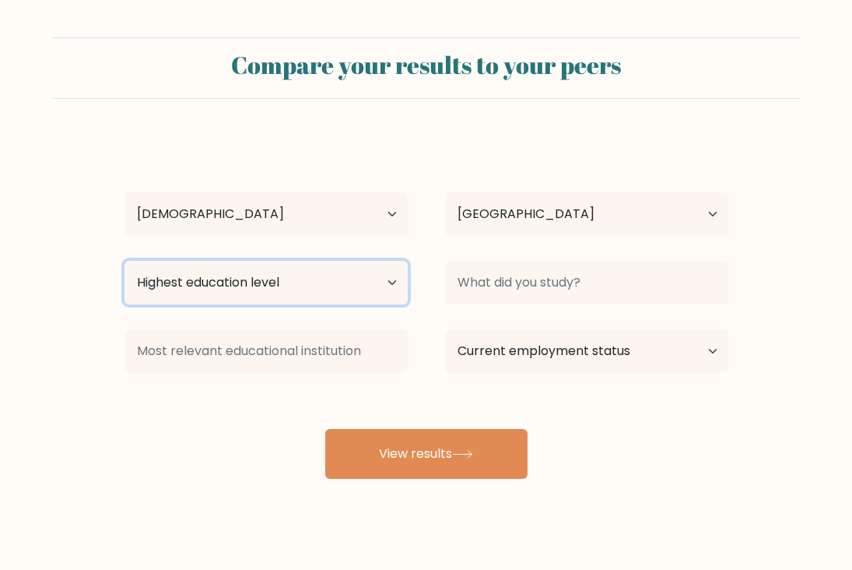
select select "masters_degree"
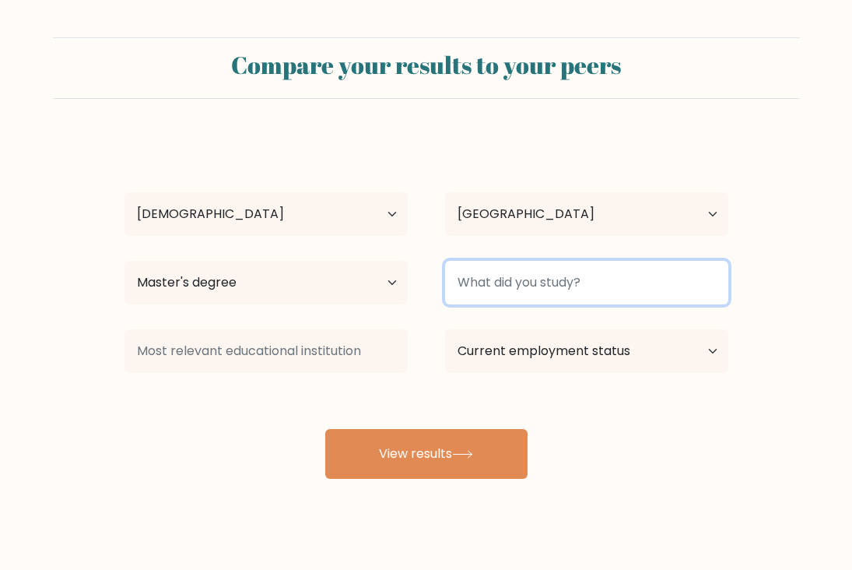
click at [530, 277] on input at bounding box center [586, 283] width 283 height 44
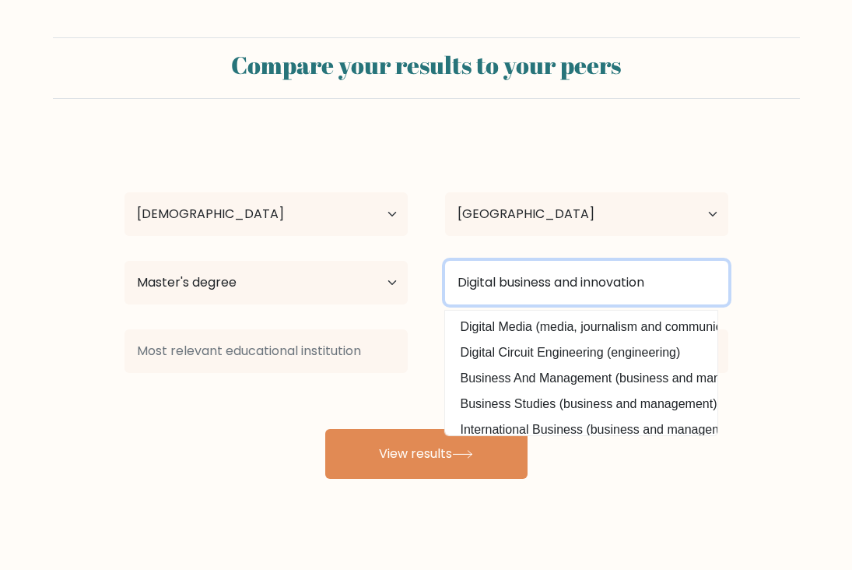
type input "Digital business and innovation"
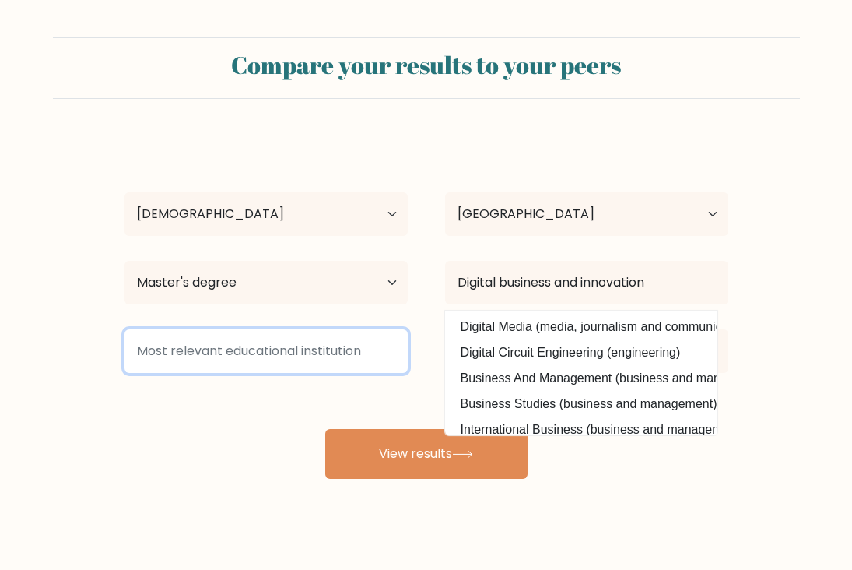
click at [326, 357] on input at bounding box center [266, 351] width 283 height 44
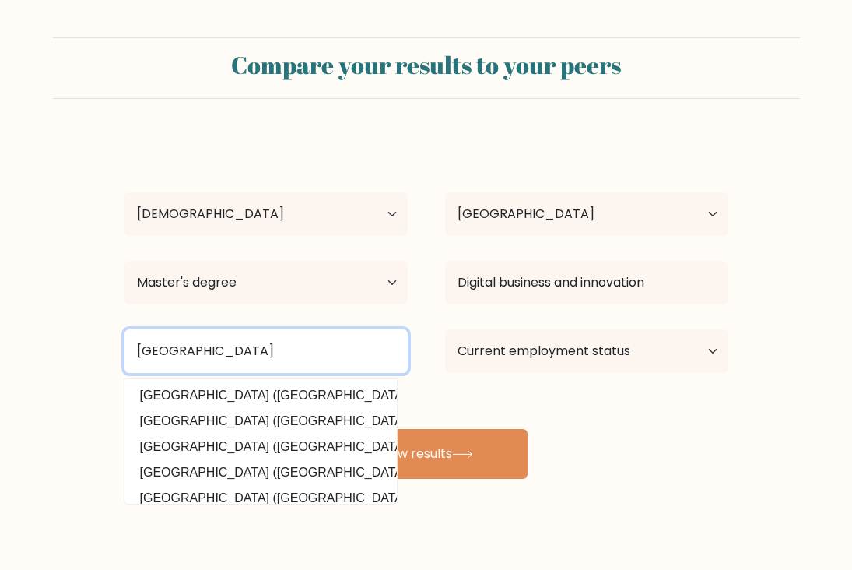
type input "[GEOGRAPHIC_DATA]"
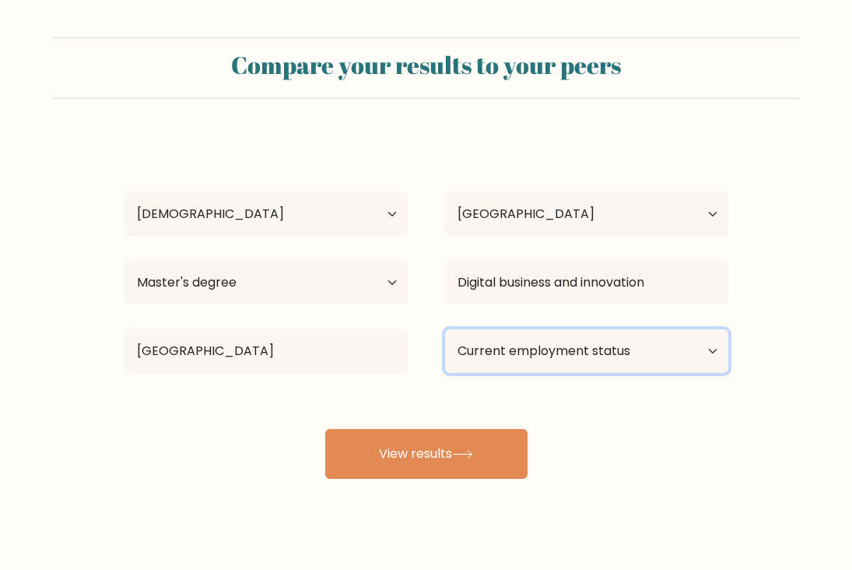
select select "employed"
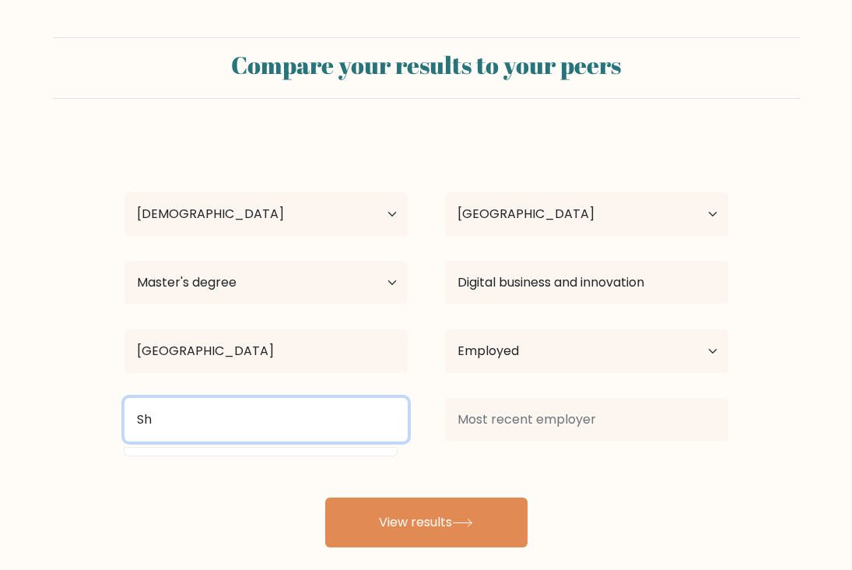
type input "S"
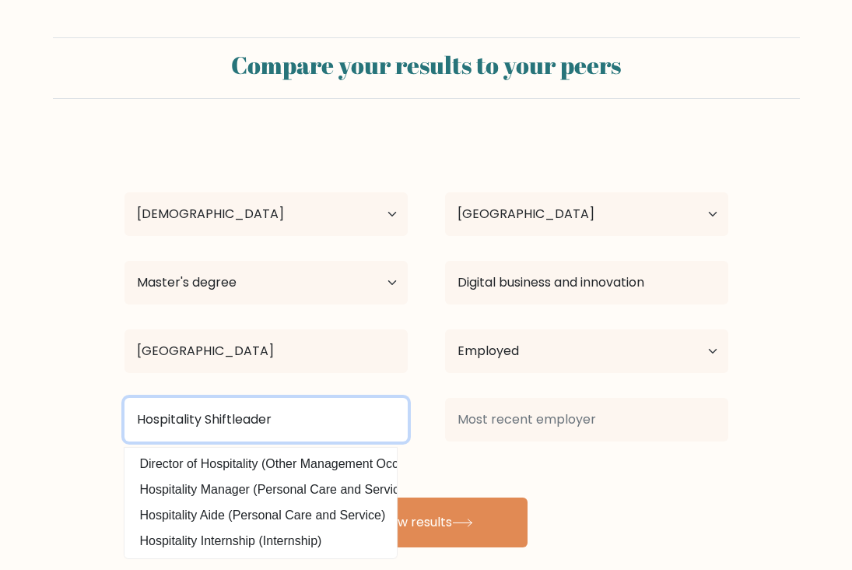
type input "Hospitality Shiftleader"
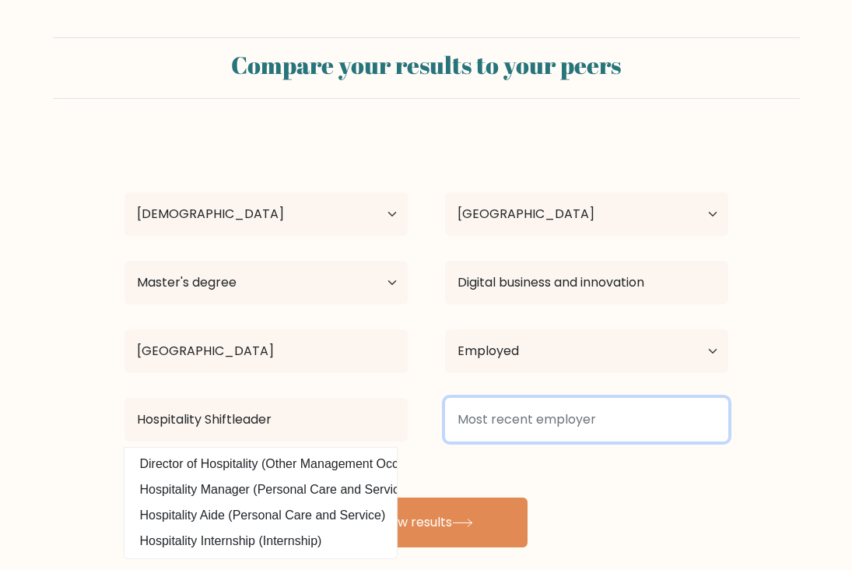
click at [539, 414] on input at bounding box center [586, 420] width 283 height 44
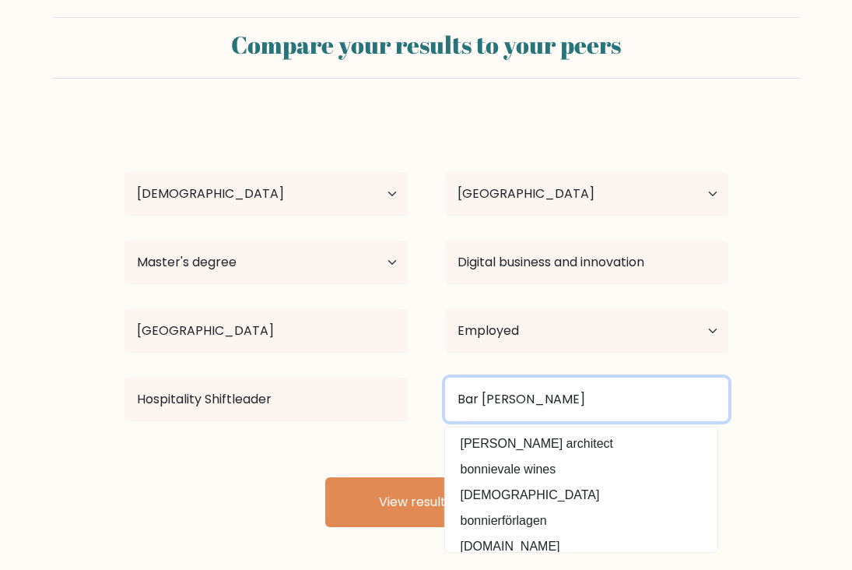
scroll to position [20, 0]
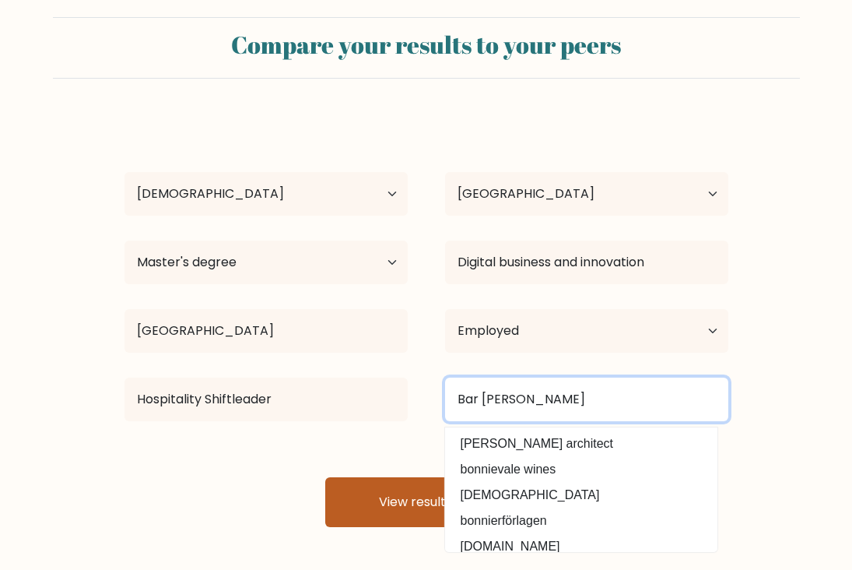
type input "Bar [PERSON_NAME]"
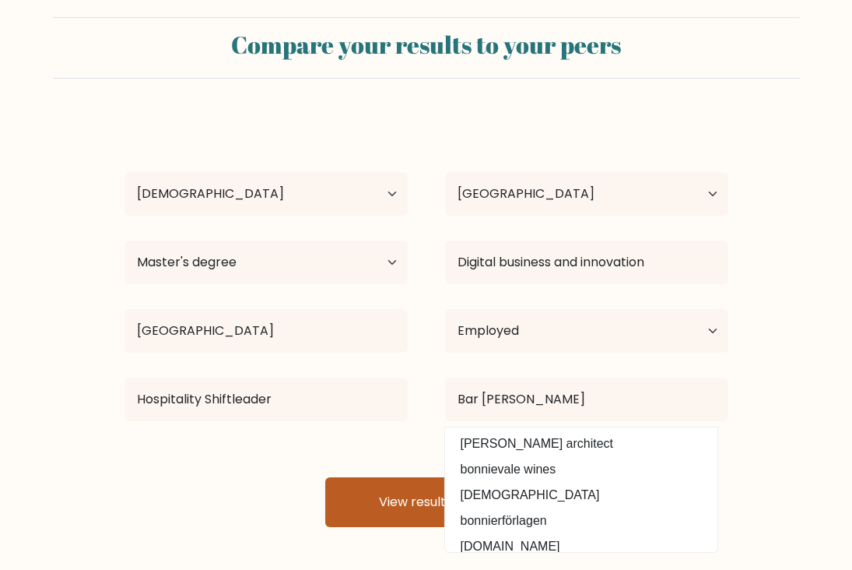
click at [466, 510] on button "View results" at bounding box center [426, 502] width 202 height 50
